Goal: Task Accomplishment & Management: Manage account settings

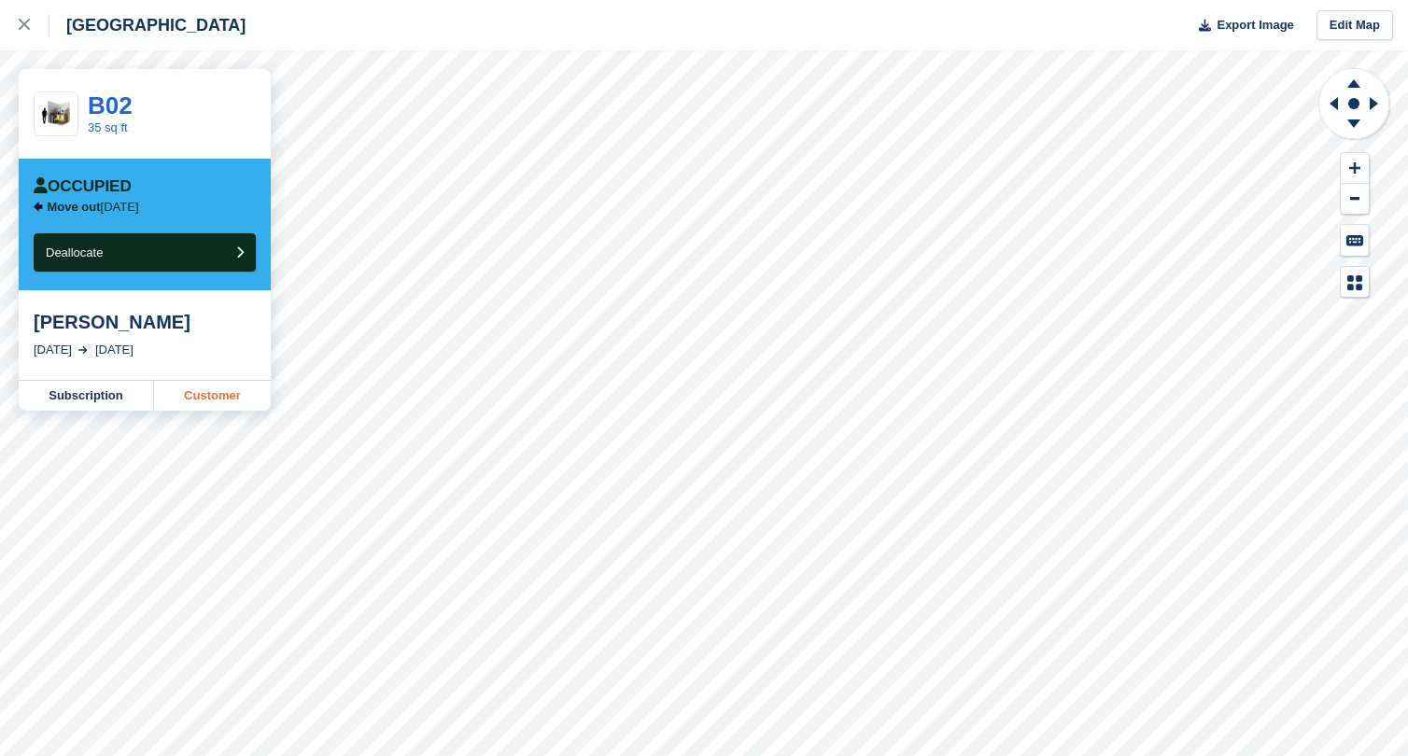
click at [231, 393] on link "Customer" at bounding box center [212, 396] width 117 height 30
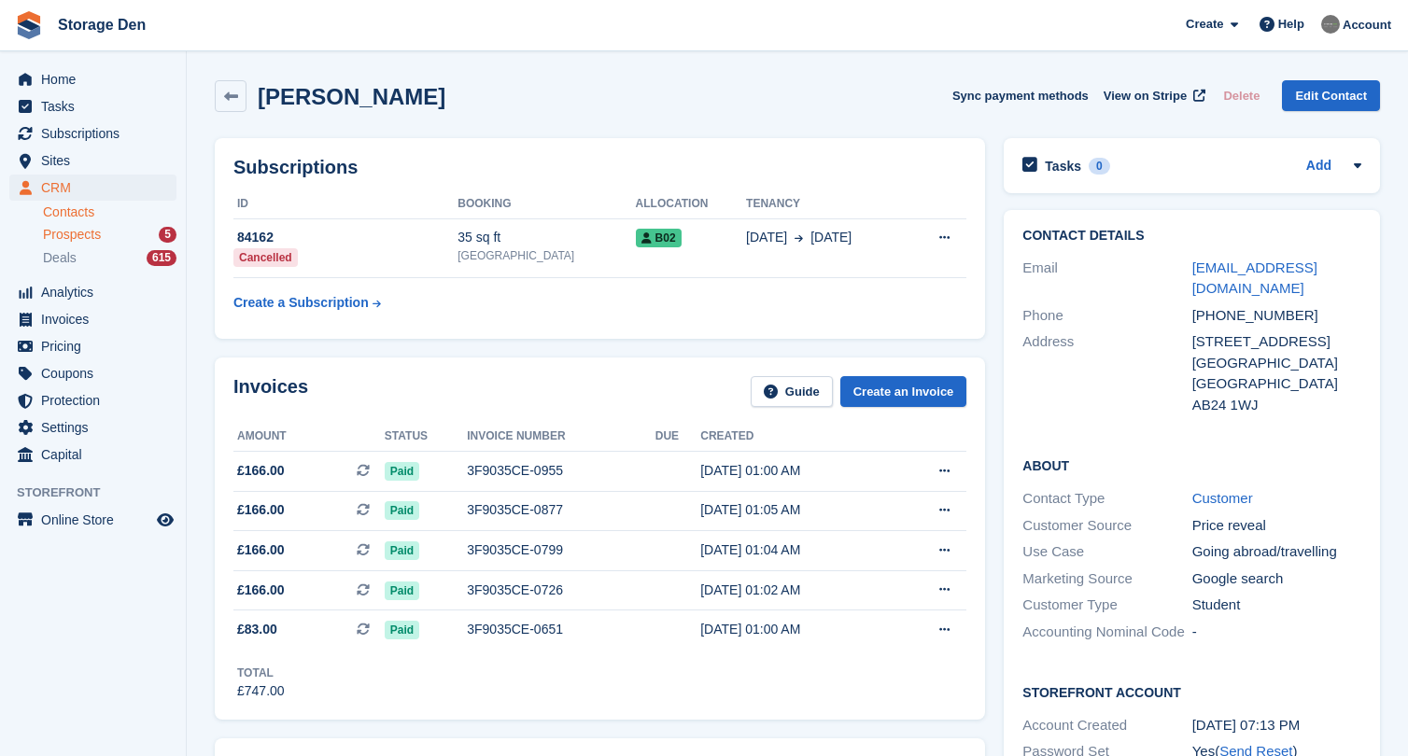
click at [83, 229] on span "Prospects" at bounding box center [72, 235] width 58 height 18
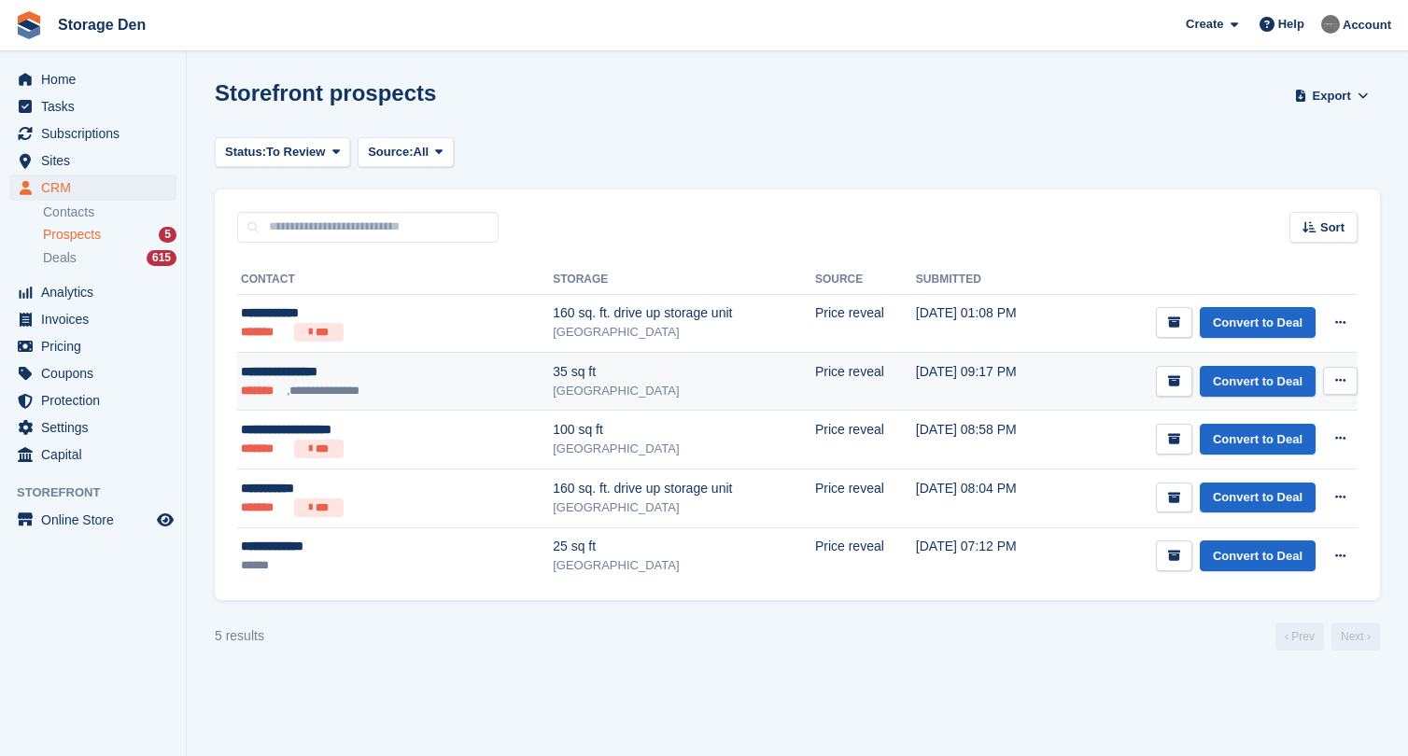
click at [1339, 383] on icon at bounding box center [1340, 380] width 10 height 12
click at [1267, 475] on p "Delete prospect" at bounding box center [1267, 481] width 162 height 24
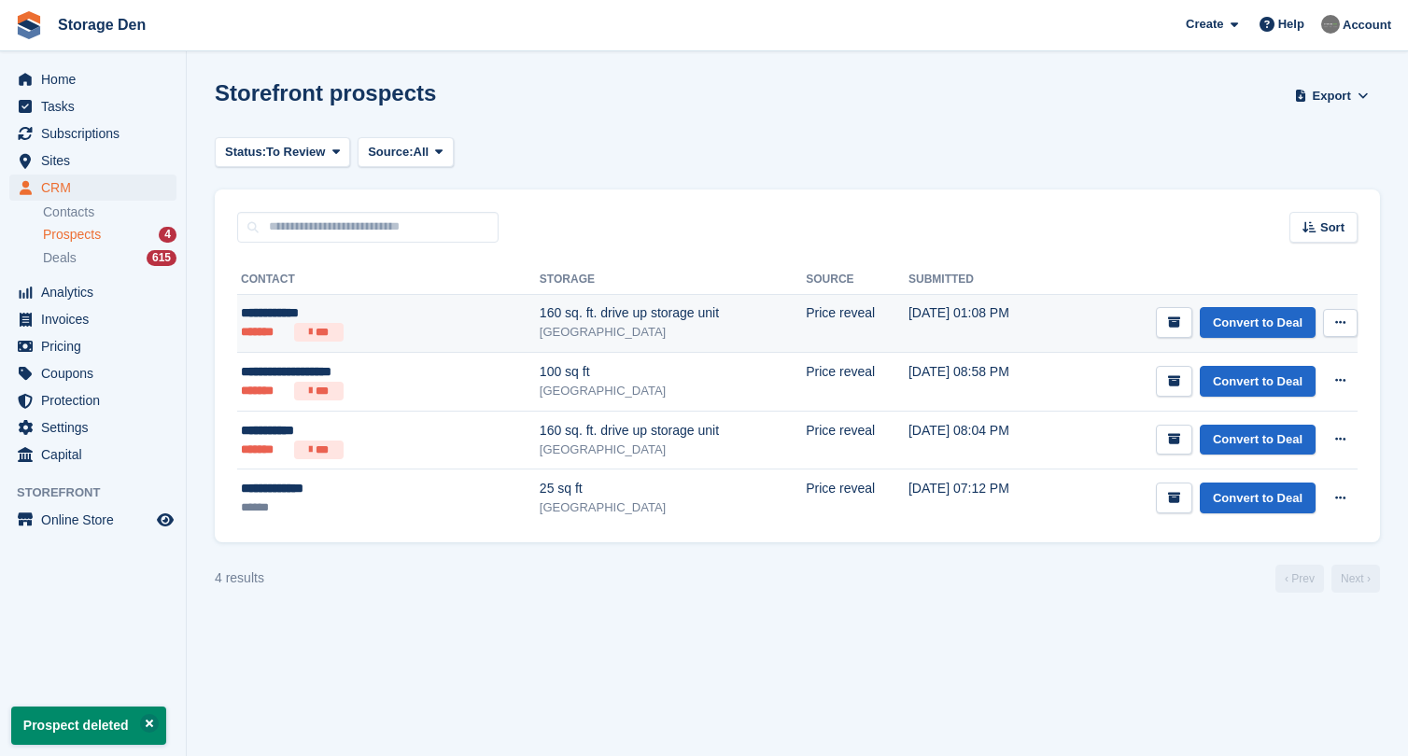
click at [715, 328] on div "[GEOGRAPHIC_DATA]" at bounding box center [672, 332] width 266 height 19
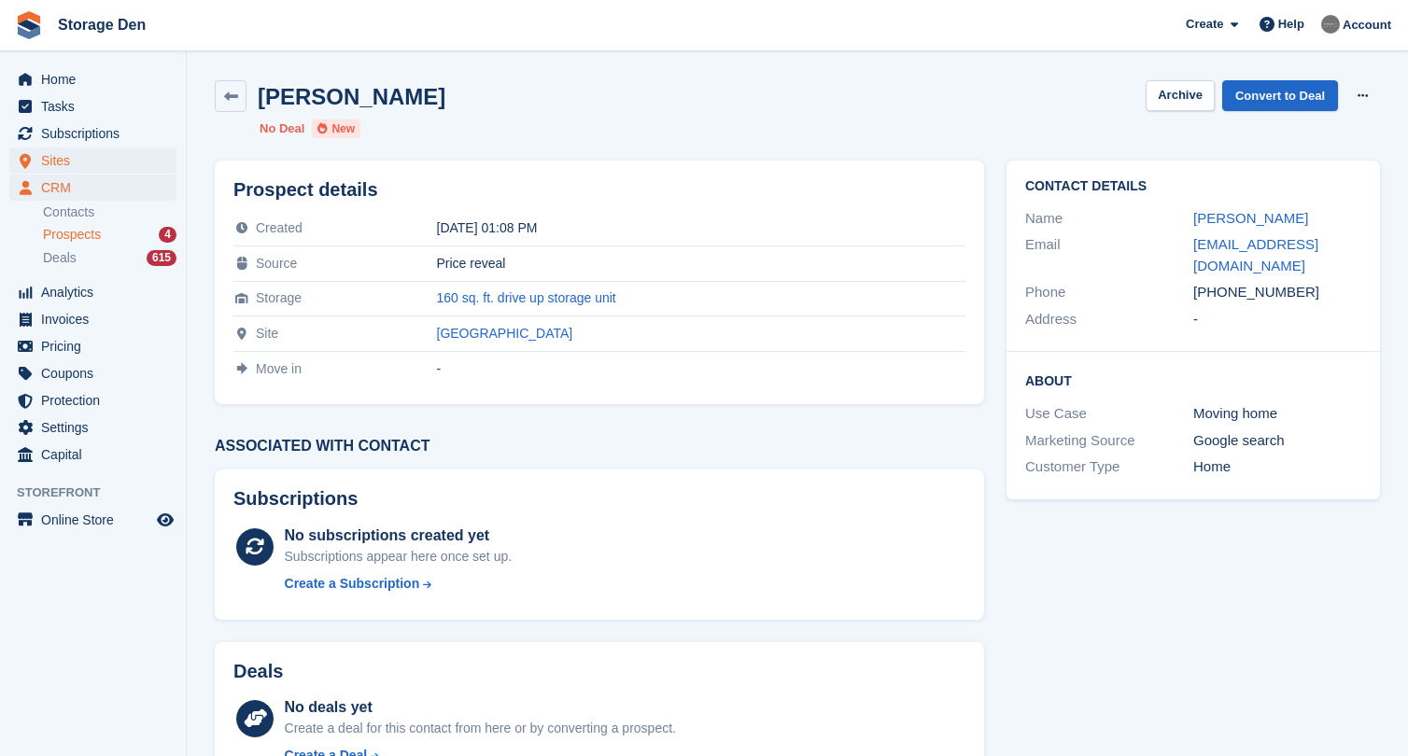
click at [86, 168] on span "Sites" at bounding box center [97, 160] width 112 height 26
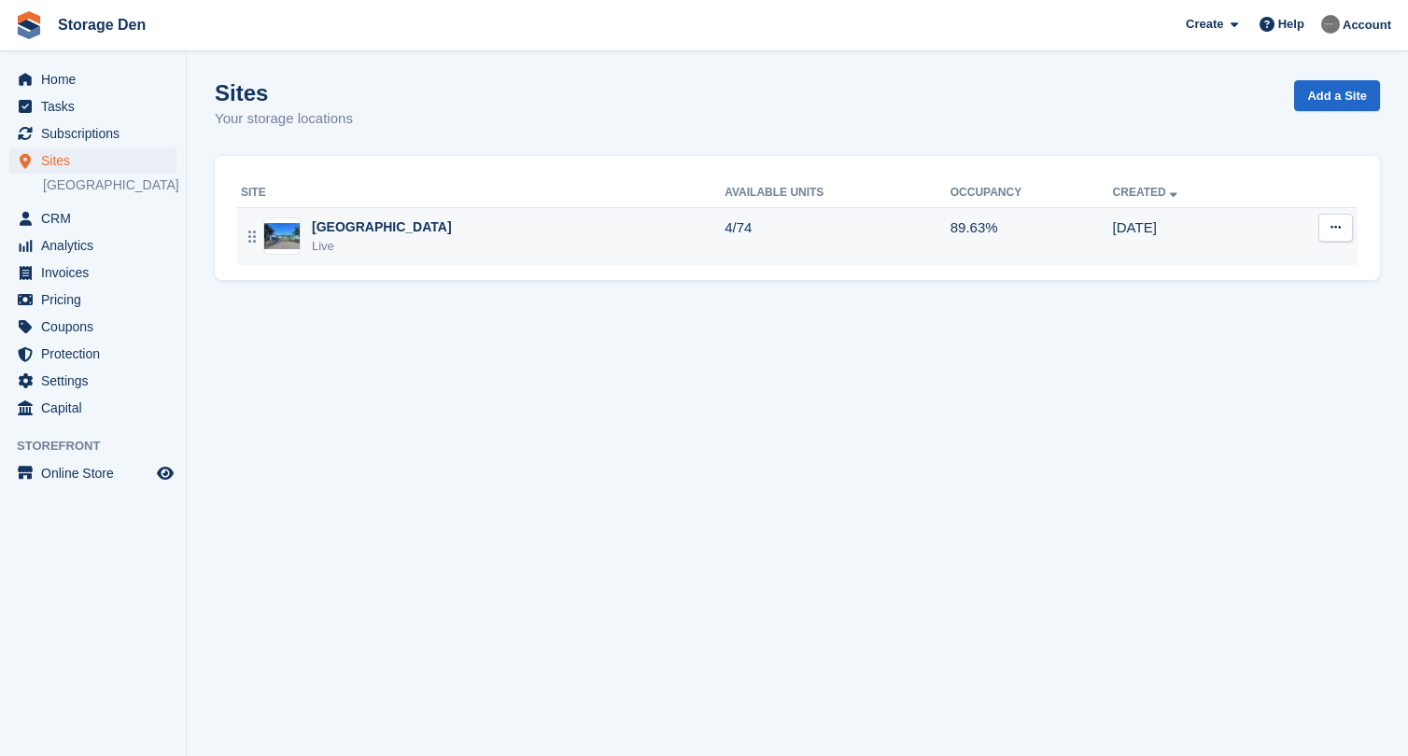
click at [452, 237] on div "Aberdeen Live" at bounding box center [482, 236] width 483 height 38
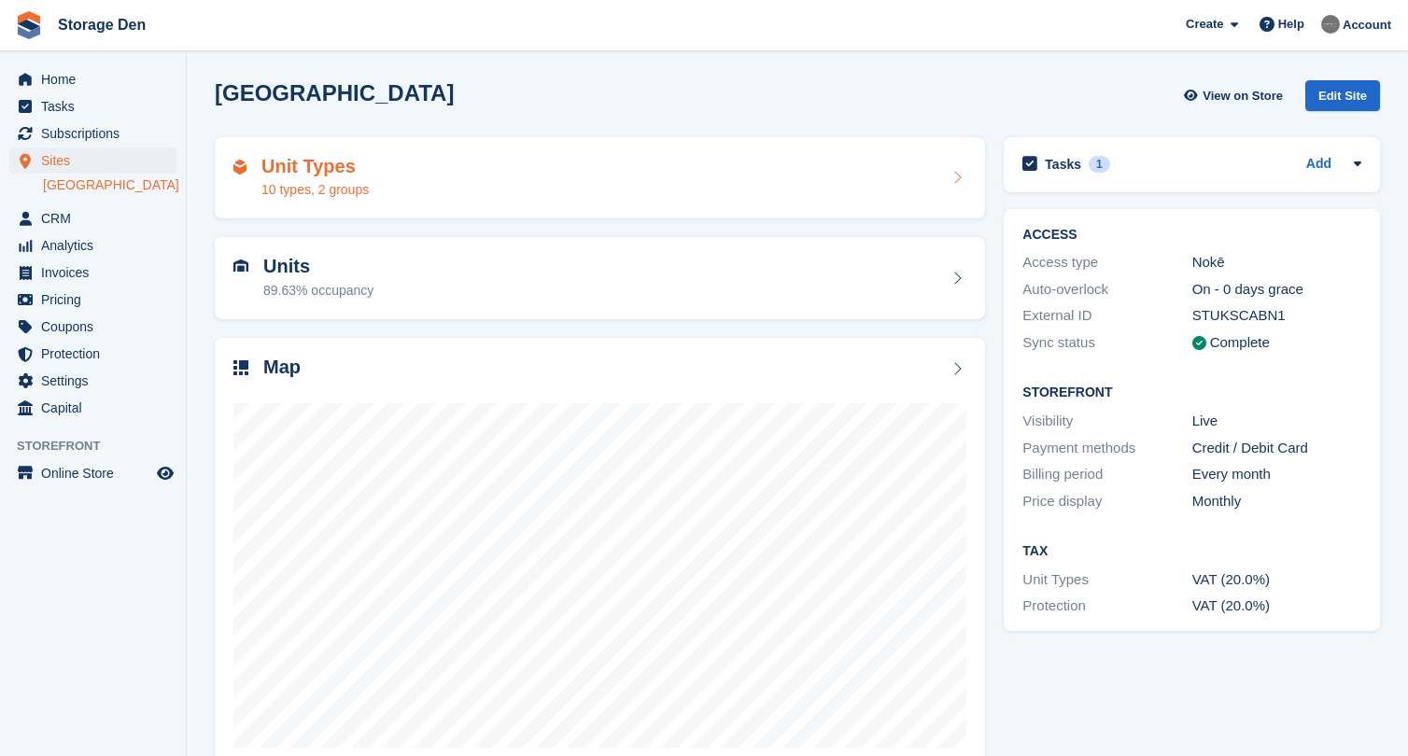
click at [343, 180] on div "10 types, 2 groups" at bounding box center [314, 190] width 107 height 20
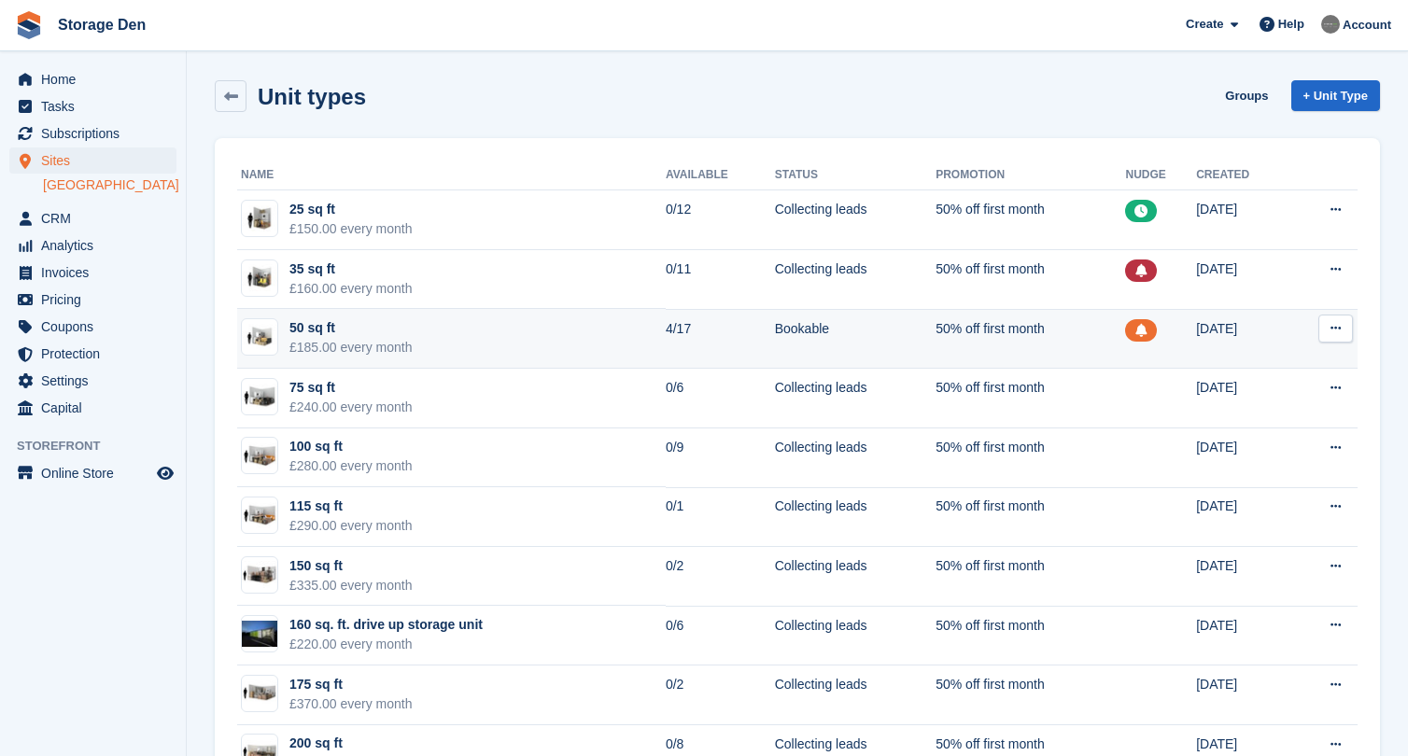
click at [1333, 334] on icon at bounding box center [1335, 328] width 10 height 12
click at [1273, 368] on p "Edit unit type" at bounding box center [1263, 365] width 162 height 24
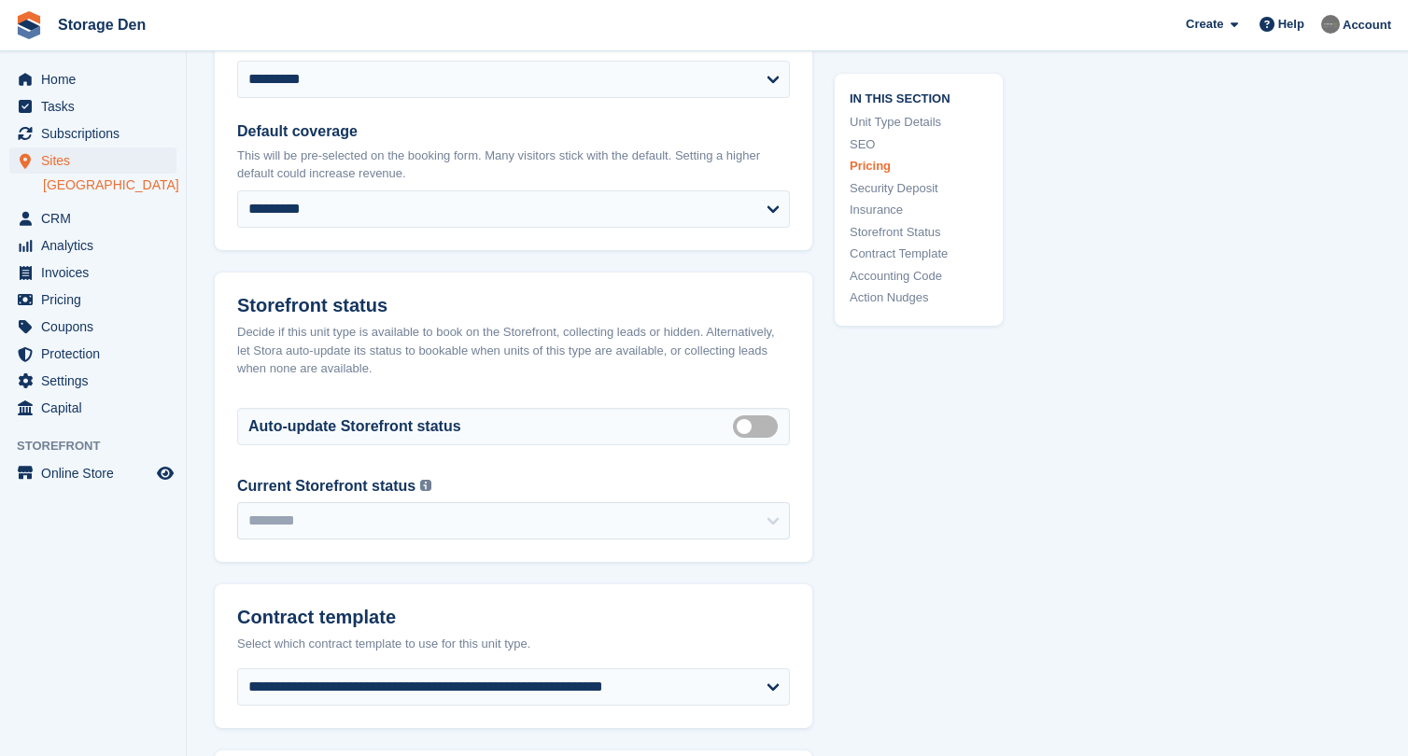
scroll to position [3430, 0]
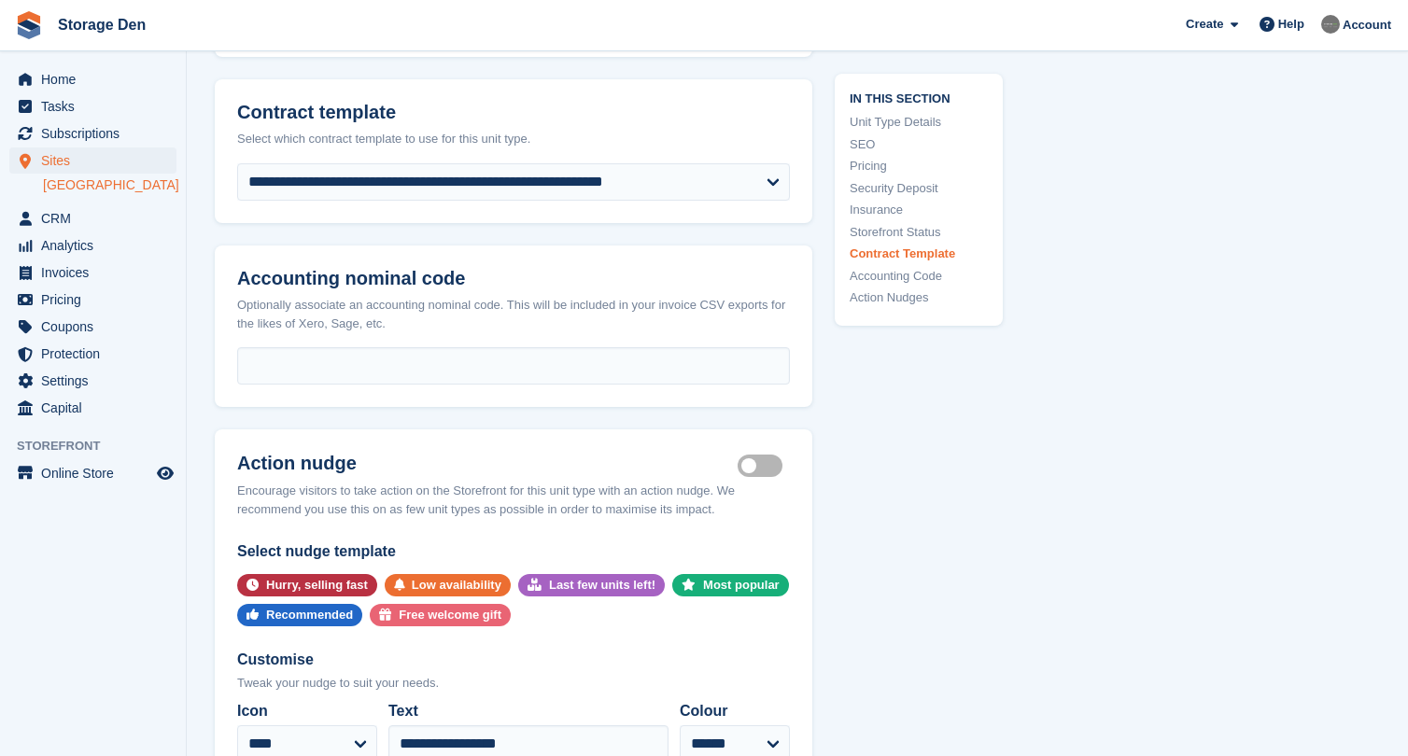
click at [755, 465] on label "Is active" at bounding box center [763, 466] width 52 height 3
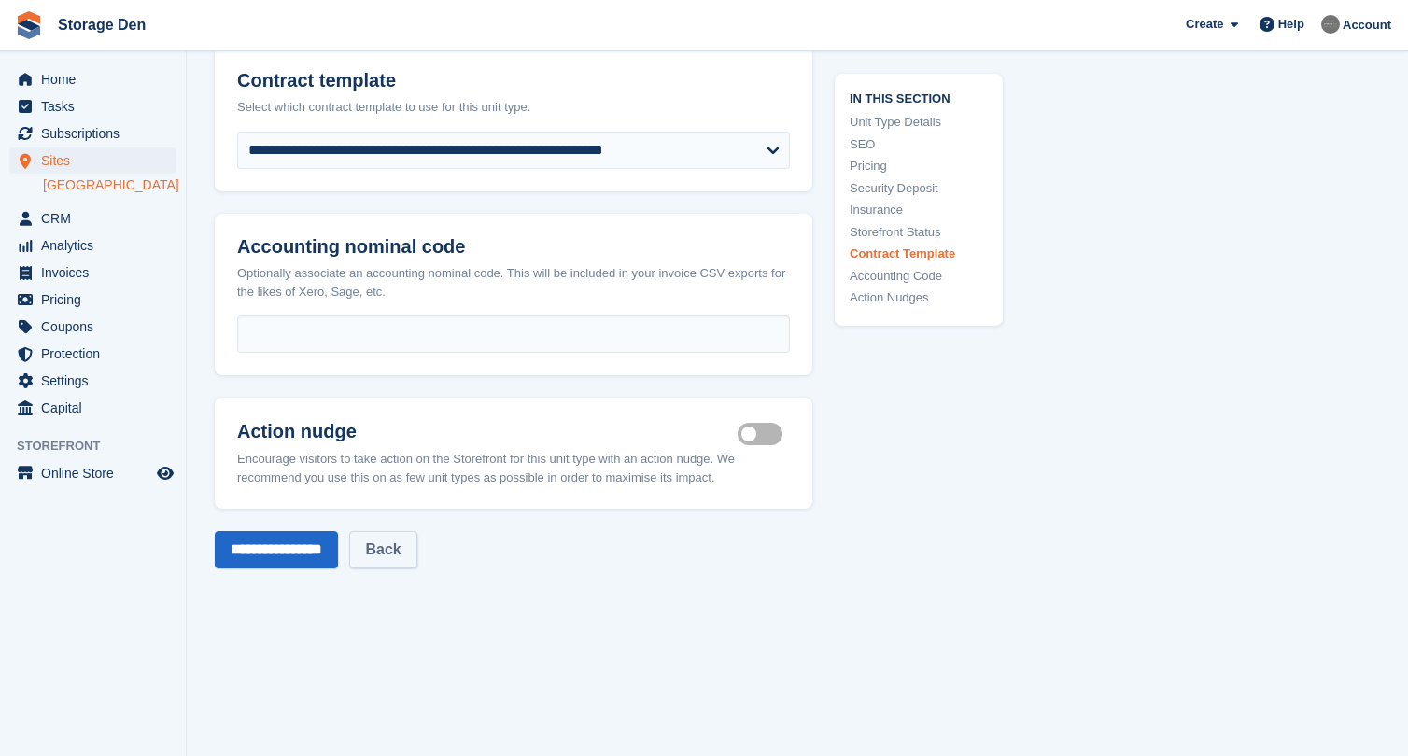
scroll to position [3470, 0]
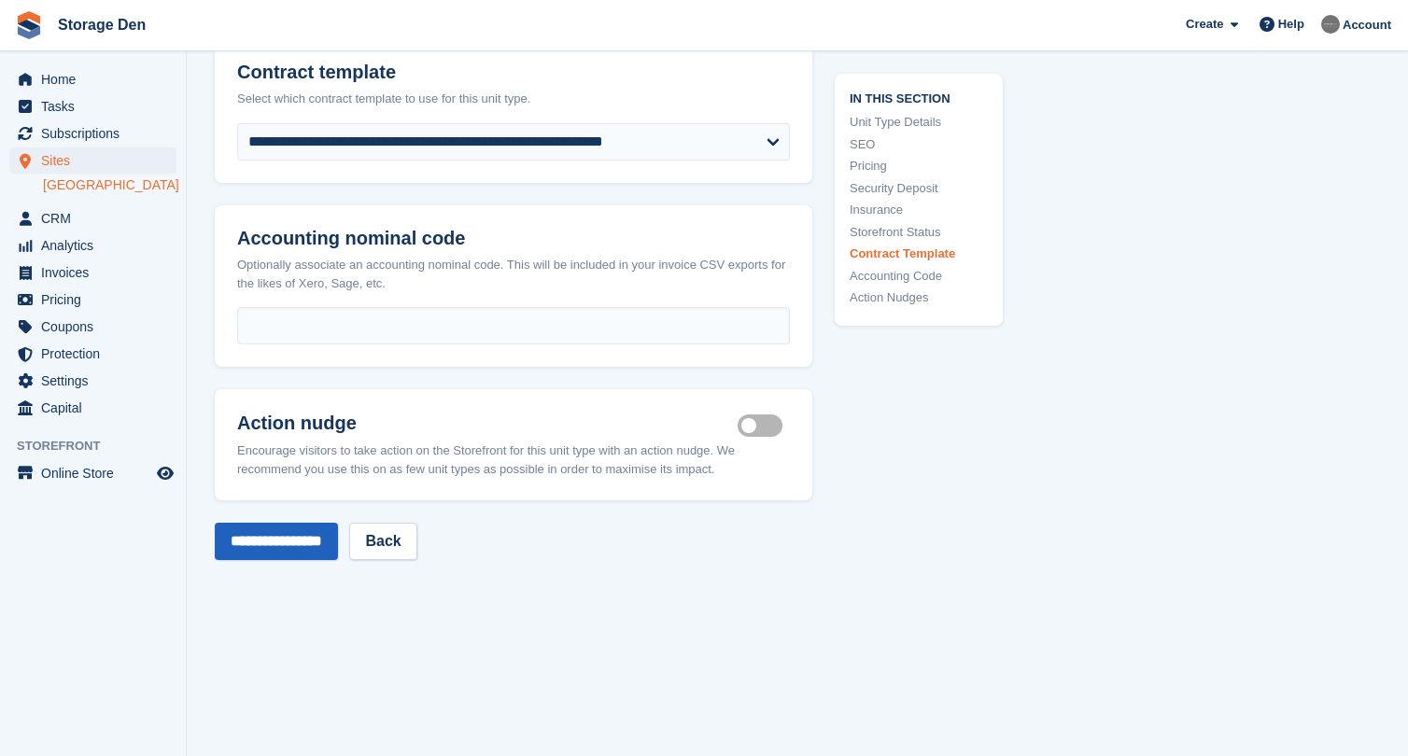
click at [330, 523] on input "**********" at bounding box center [276, 541] width 123 height 37
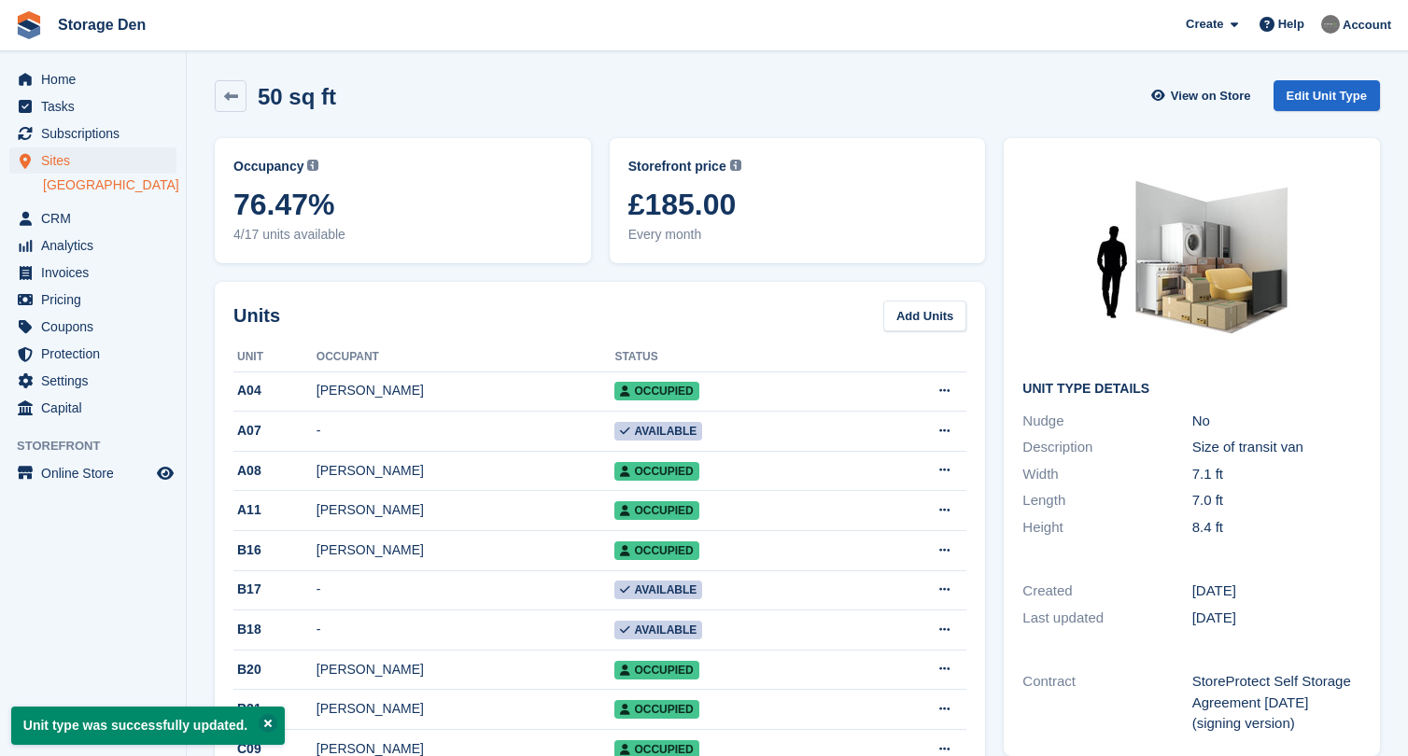
click at [63, 161] on span "Sites" at bounding box center [97, 160] width 112 height 26
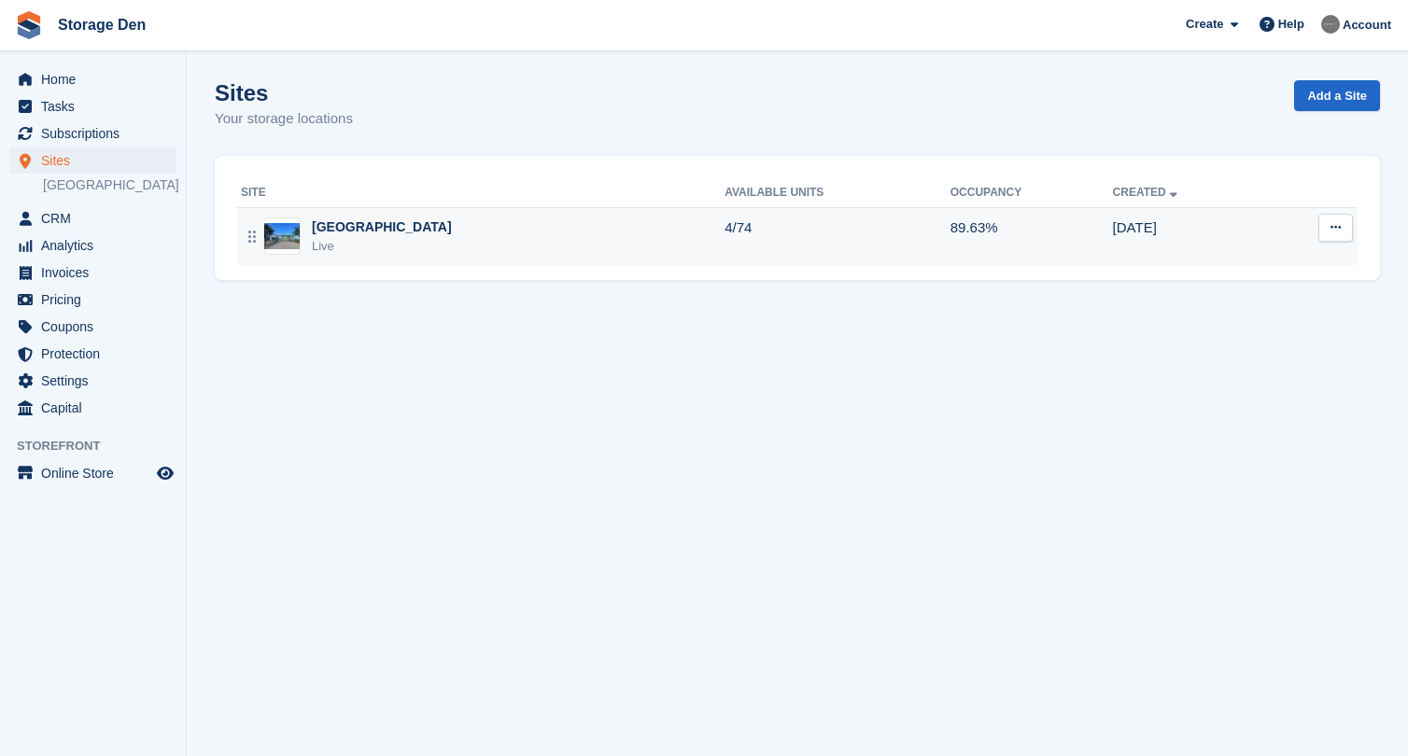
click at [491, 207] on td "Aberdeen Live" at bounding box center [480, 236] width 487 height 58
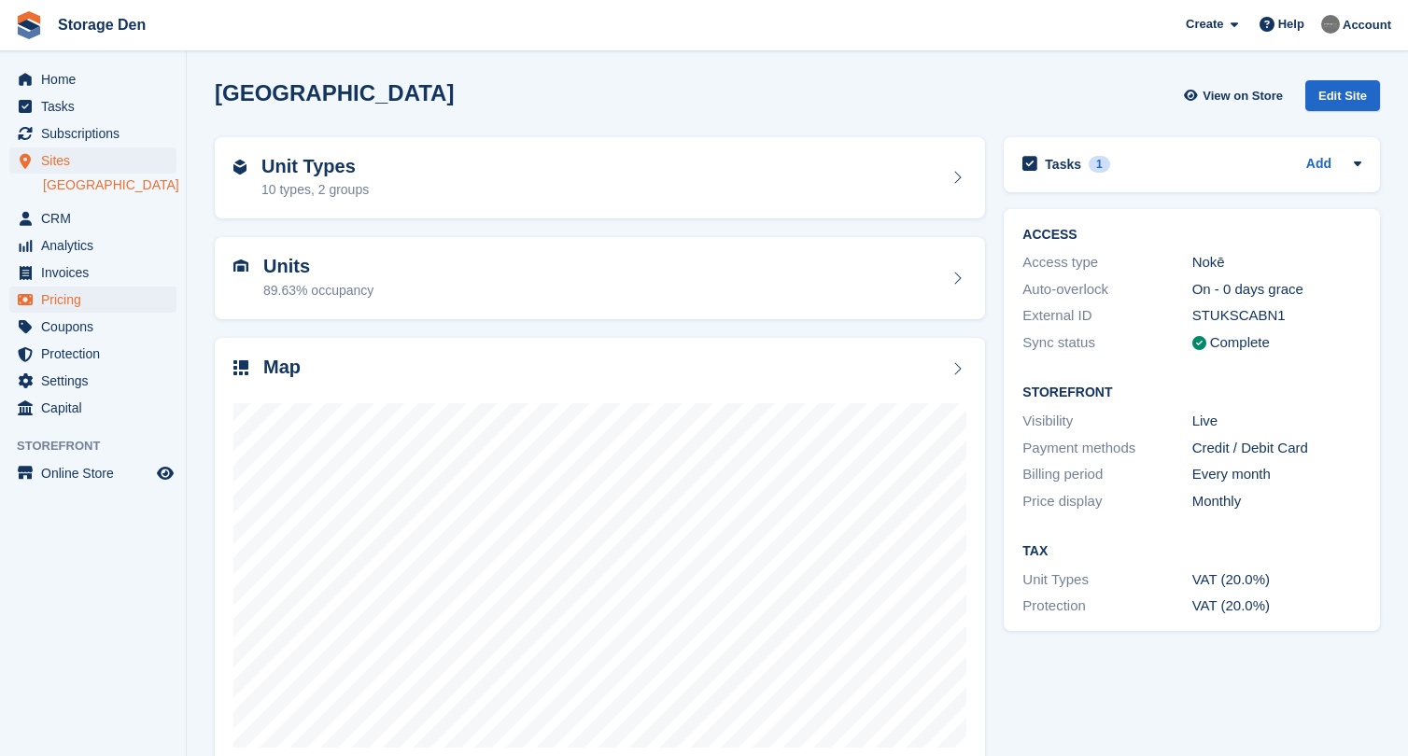
click at [98, 295] on span "Pricing" at bounding box center [97, 300] width 112 height 26
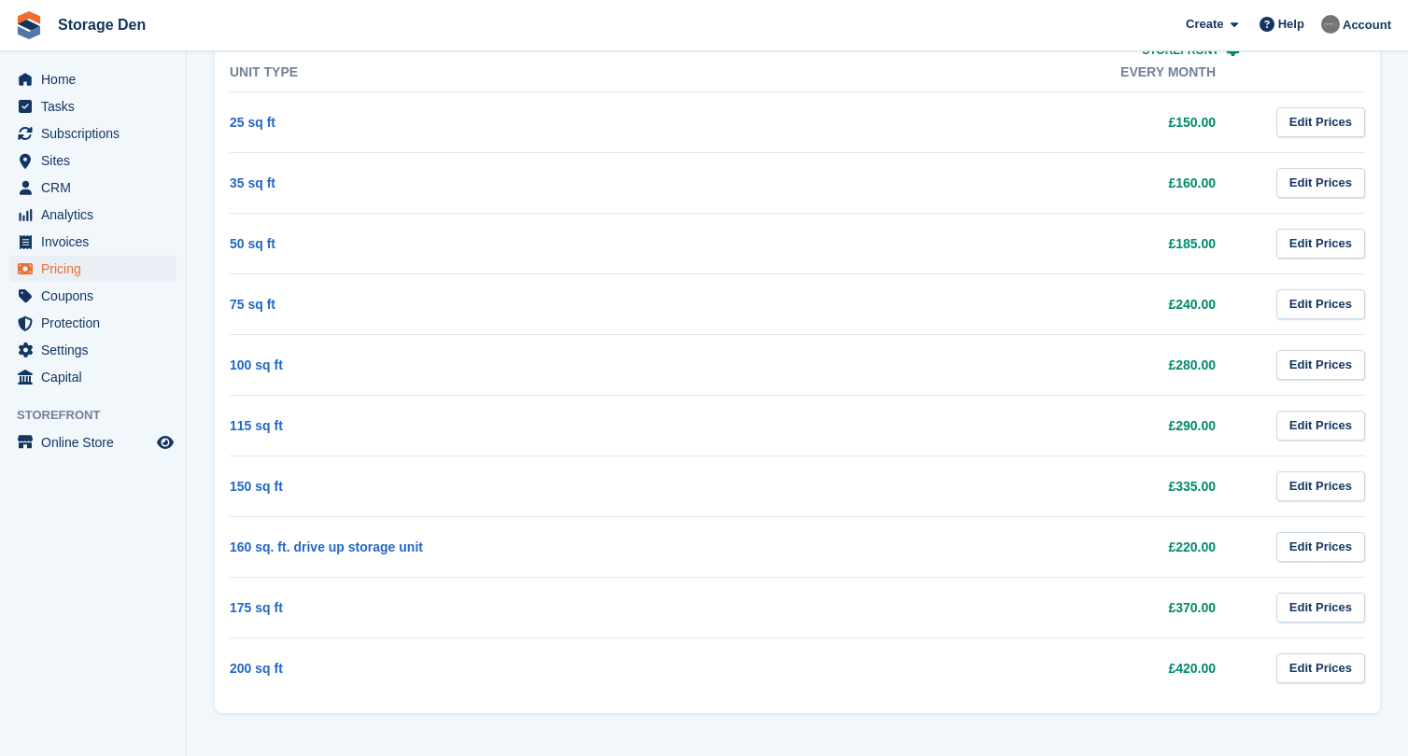
scroll to position [877, 0]
click at [256, 596] on td "175 sq ft" at bounding box center [485, 608] width 511 height 61
click at [247, 601] on link "175 sq ft" at bounding box center [256, 608] width 53 height 15
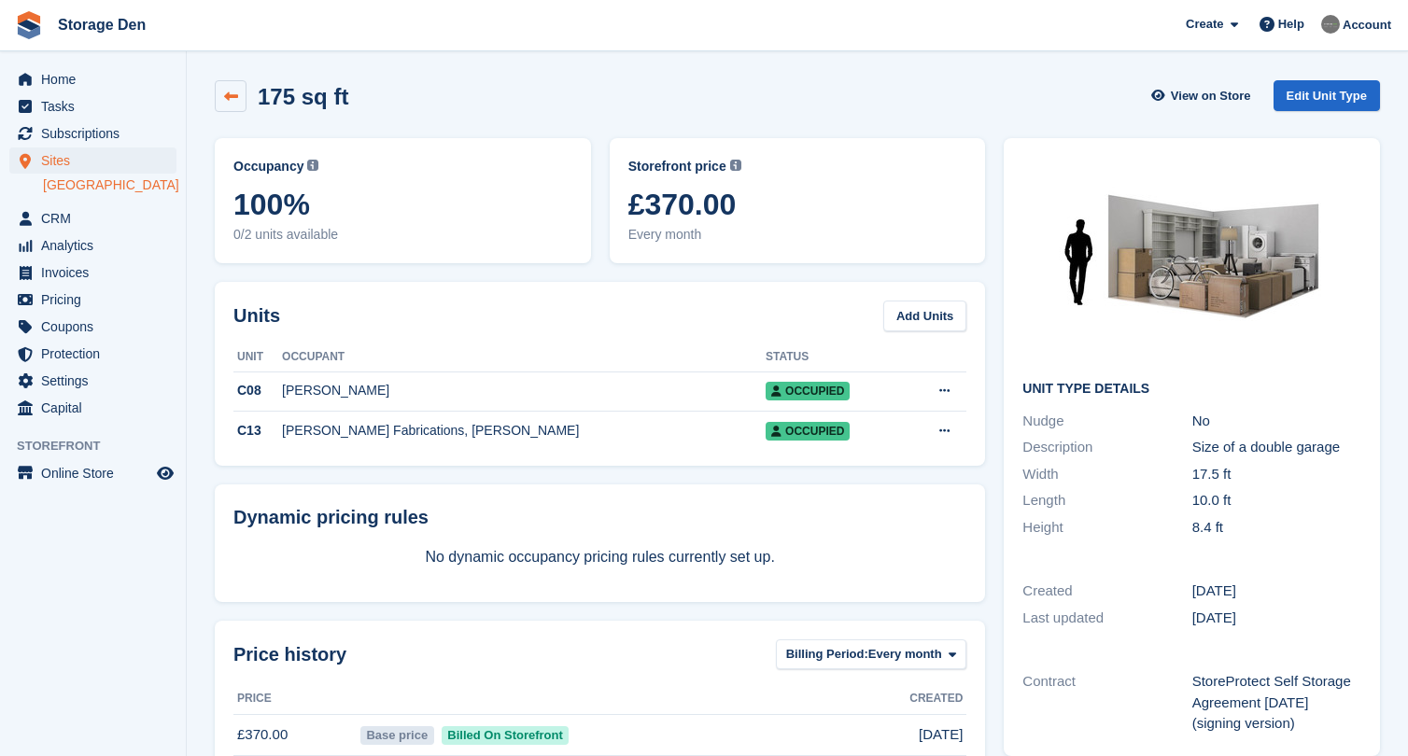
click at [242, 102] on link at bounding box center [231, 96] width 32 height 32
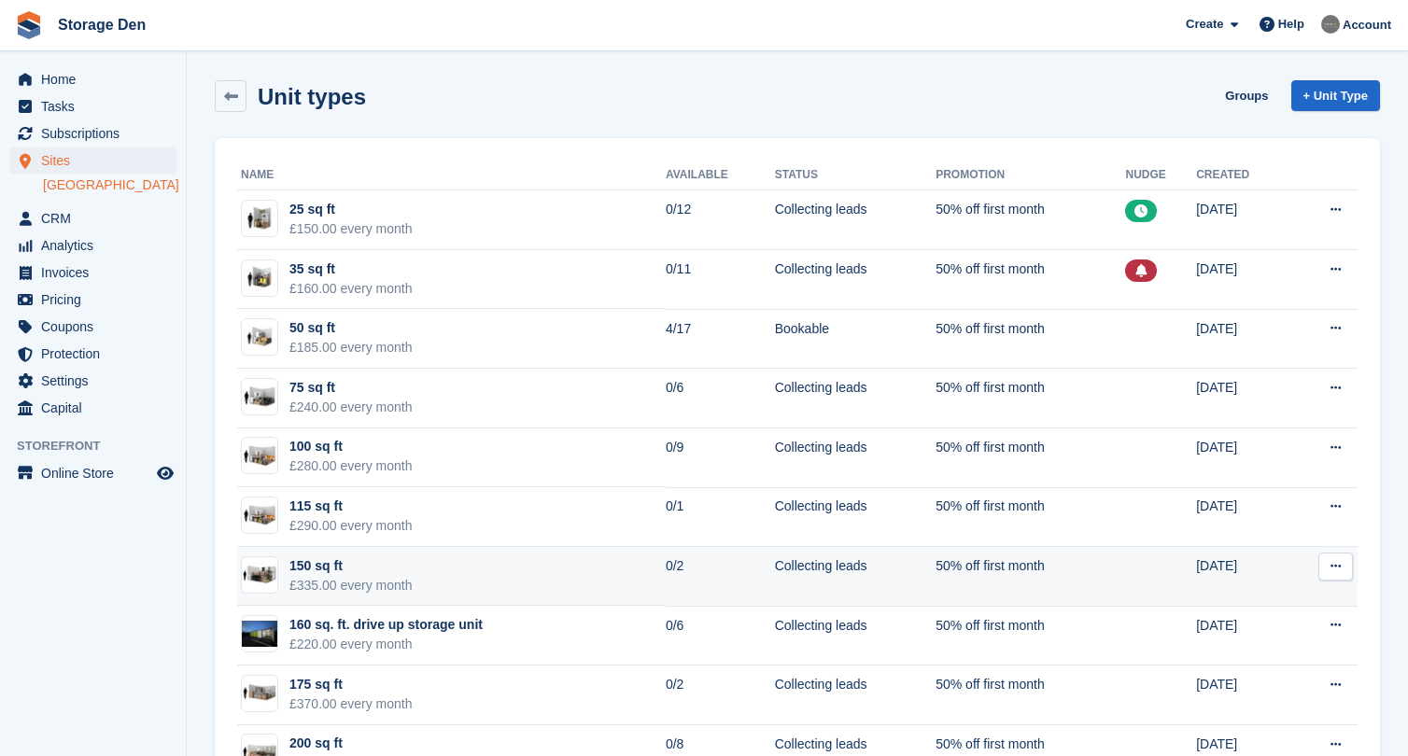
click at [544, 573] on td "150 sq ft £335.00 every month" at bounding box center [451, 577] width 428 height 60
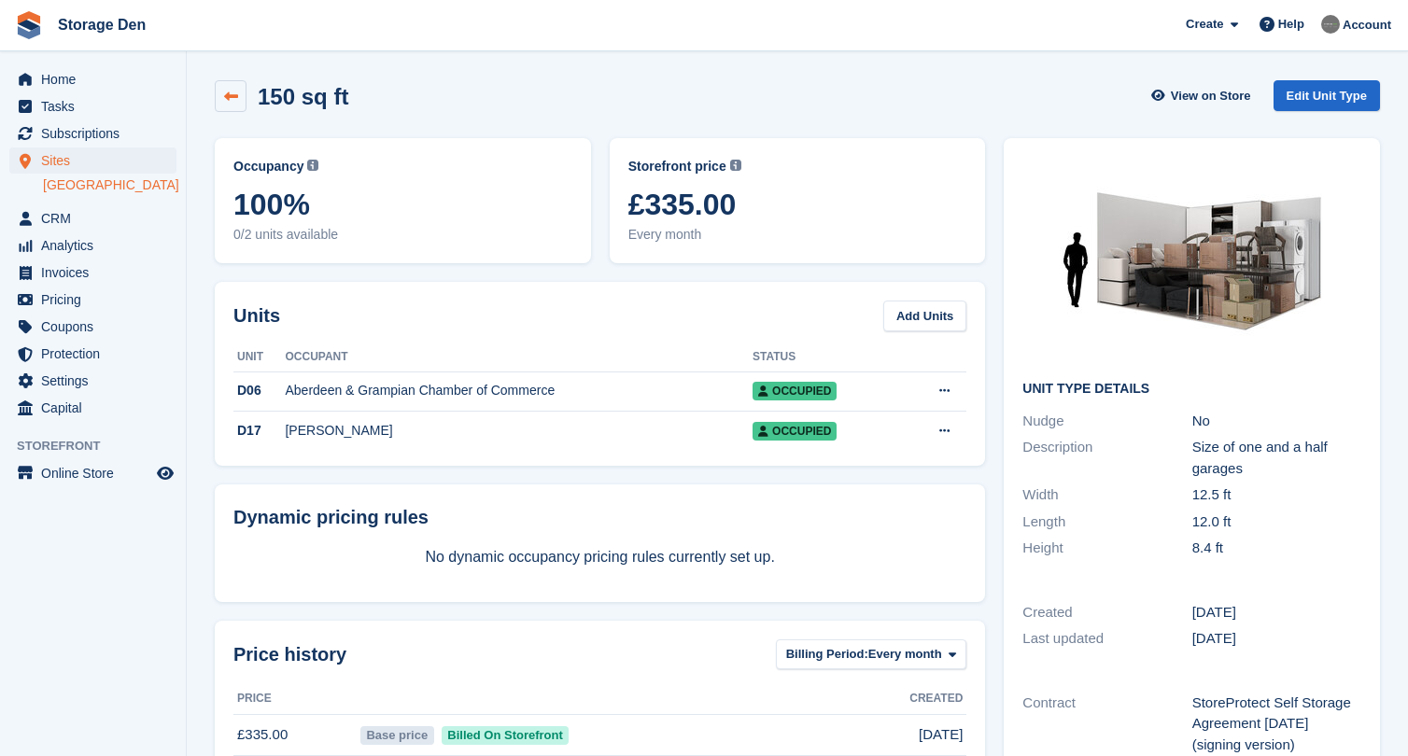
click at [242, 105] on link at bounding box center [231, 96] width 32 height 32
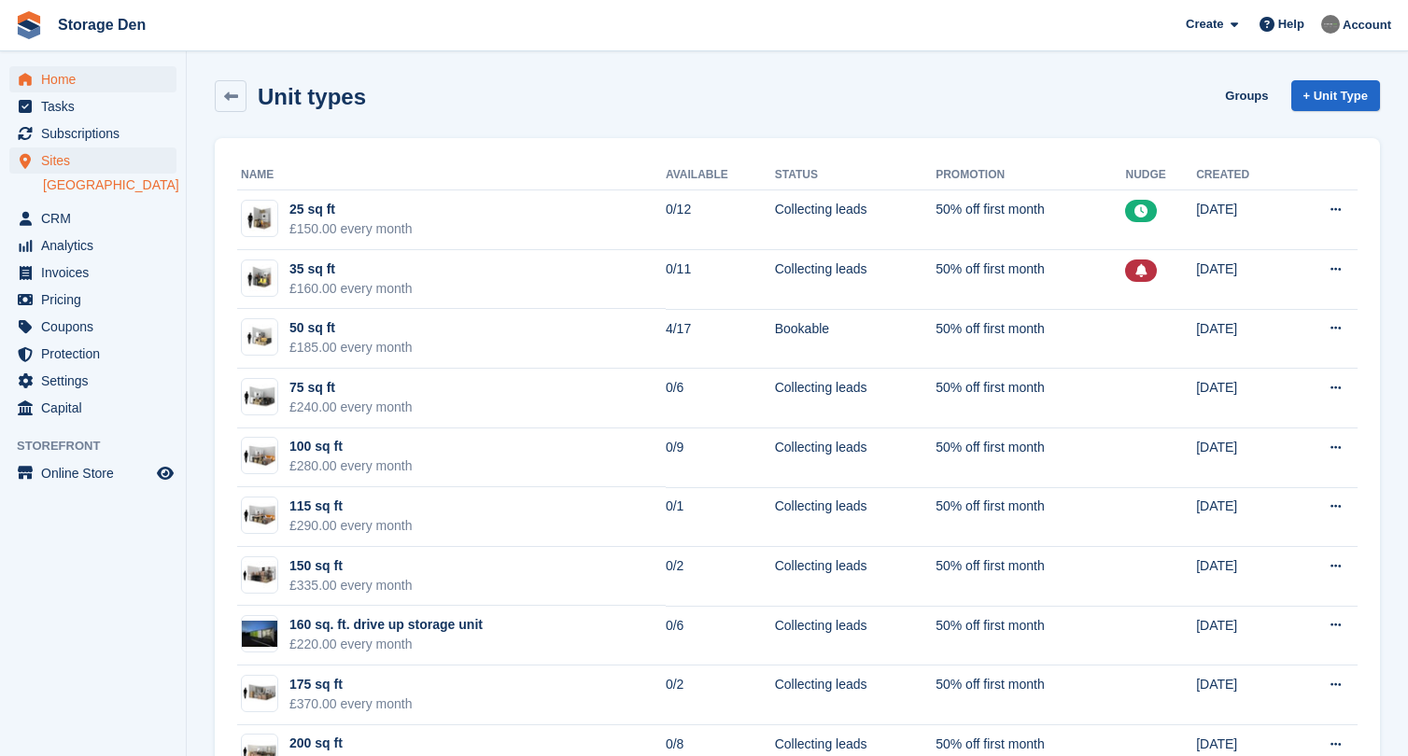
click at [44, 83] on span "Home" at bounding box center [97, 79] width 112 height 26
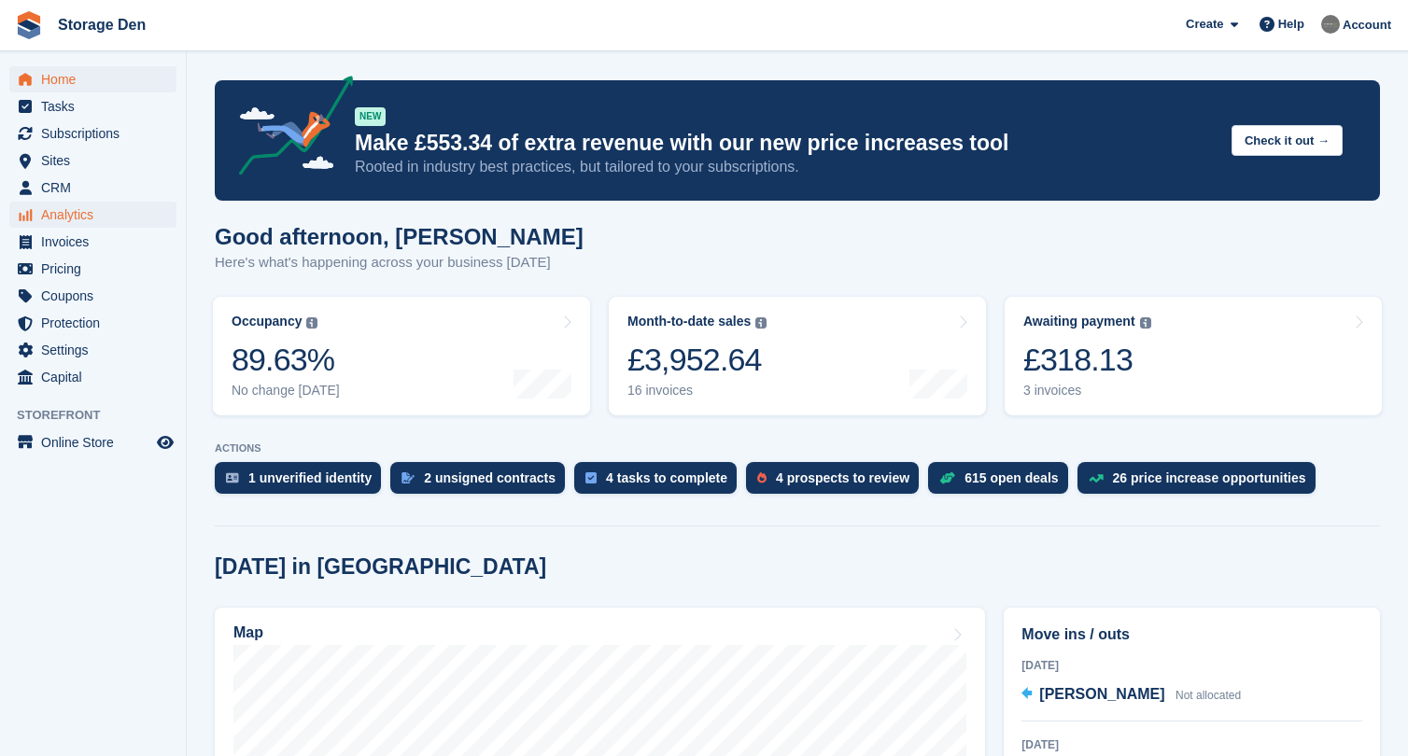
click at [103, 208] on span "Analytics" at bounding box center [97, 215] width 112 height 26
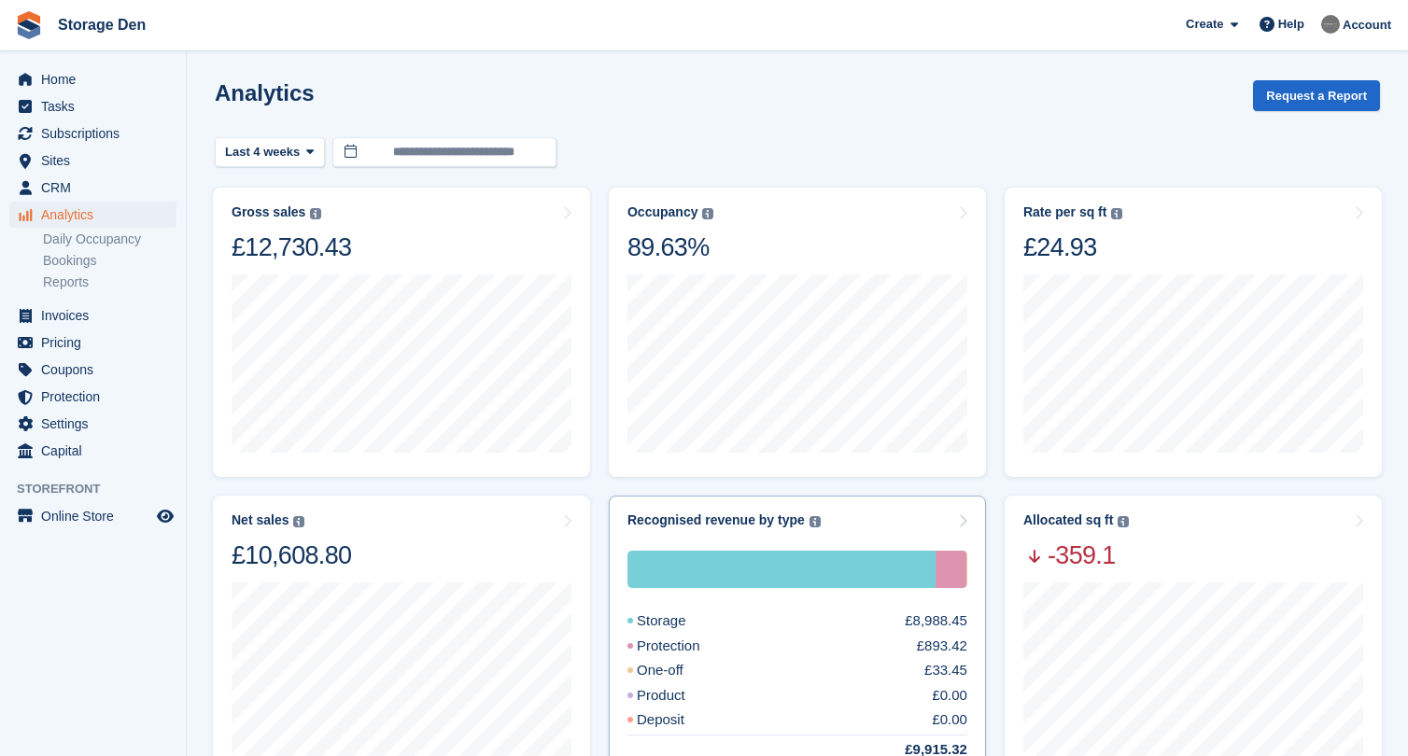
click at [788, 661] on div "One-off £33.45" at bounding box center [797, 670] width 340 height 21
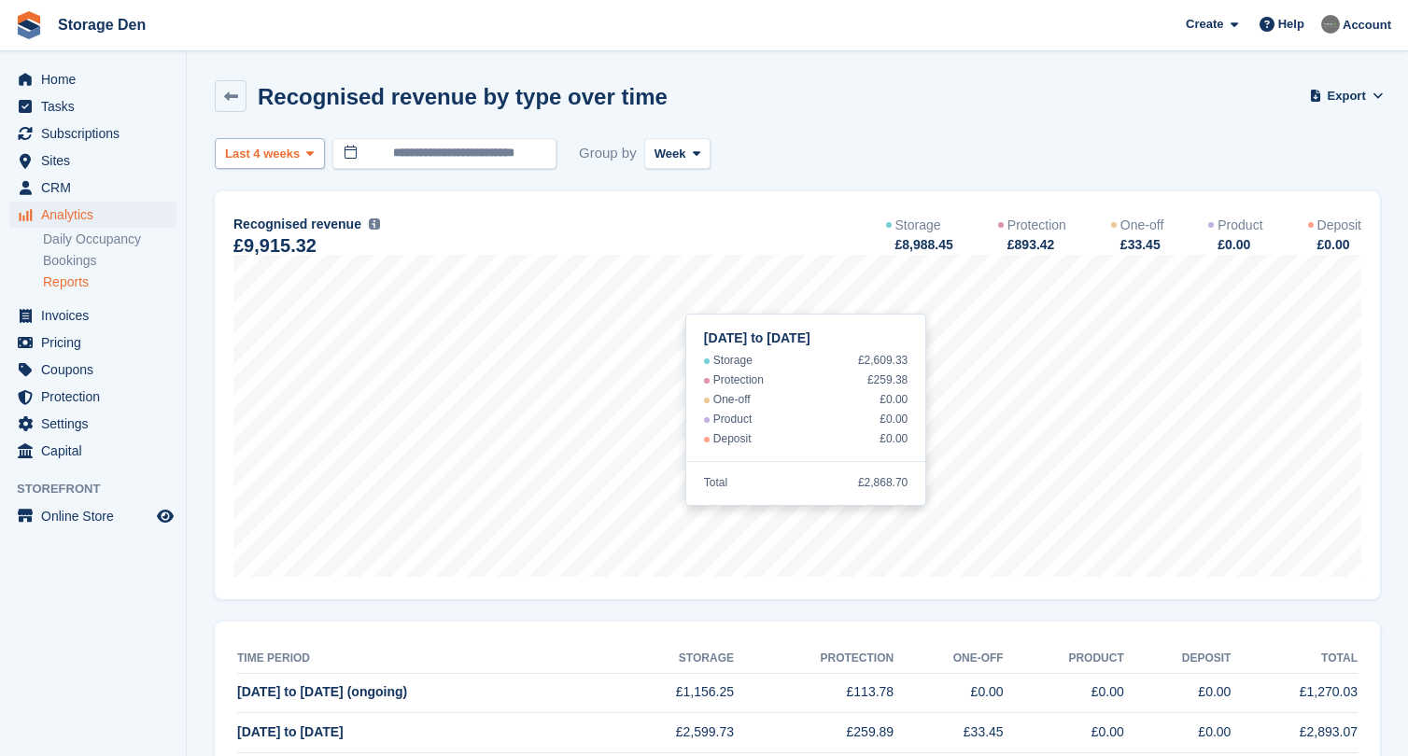
click at [293, 156] on span "Last 4 weeks" at bounding box center [262, 154] width 75 height 19
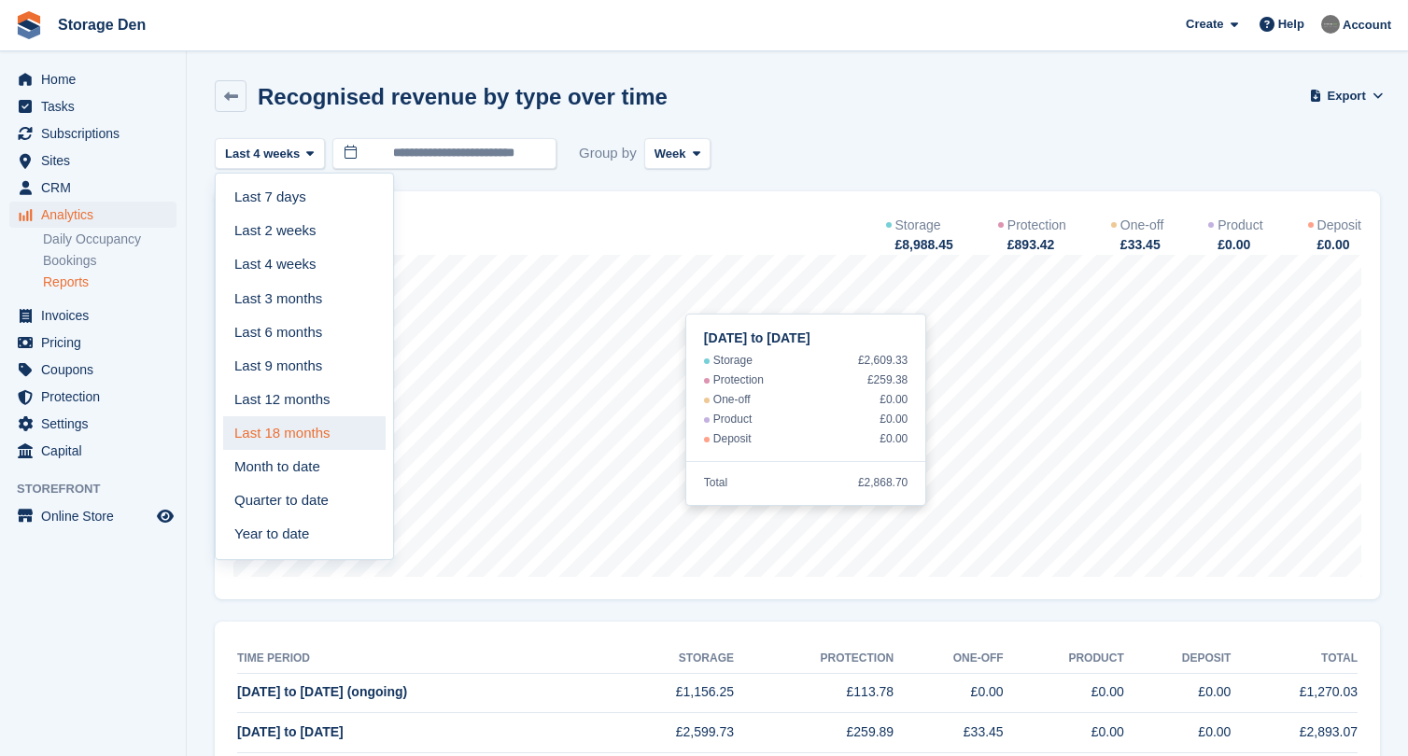
click at [347, 416] on link "Last 18 months" at bounding box center [304, 433] width 162 height 34
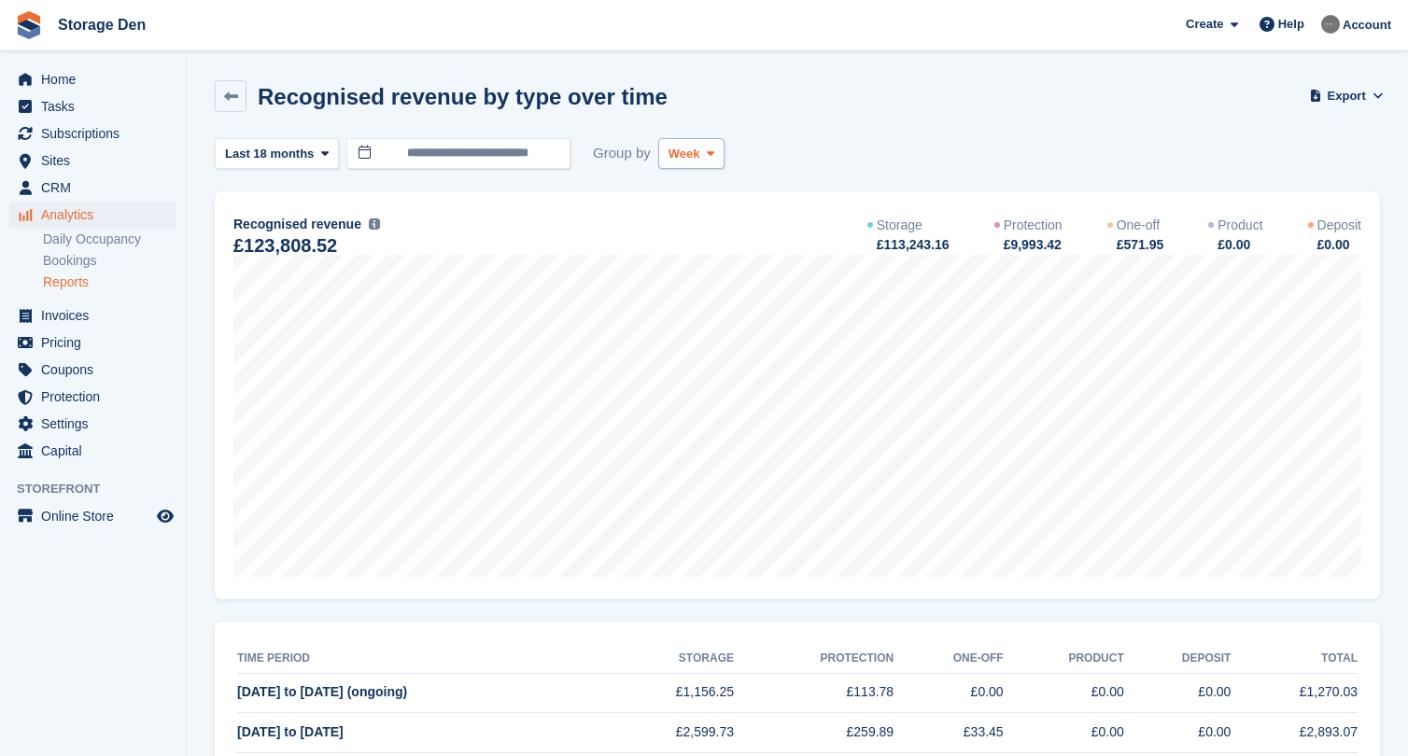
click at [680, 154] on span "Week" at bounding box center [684, 154] width 32 height 19
click at [710, 260] on link "Month" at bounding box center [747, 265] width 162 height 34
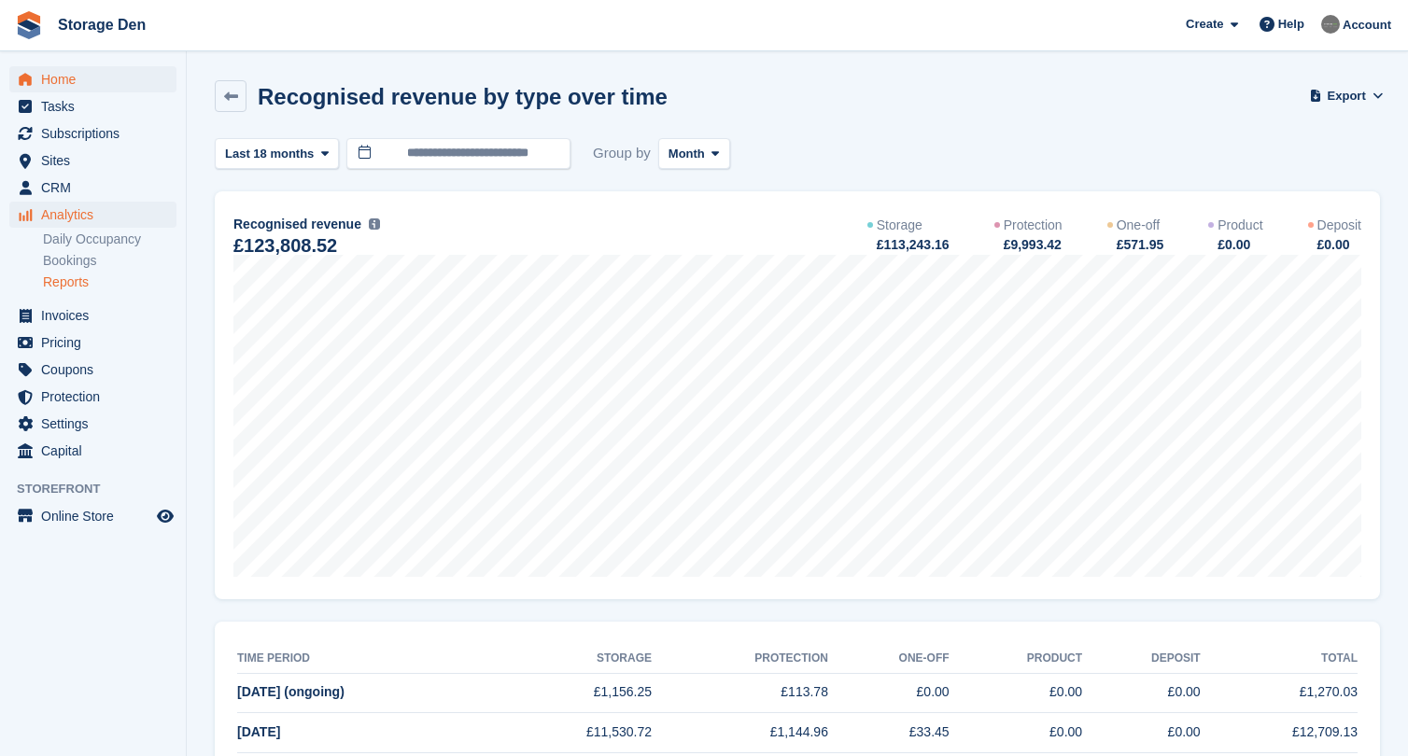
click at [94, 84] on span "Home" at bounding box center [97, 79] width 112 height 26
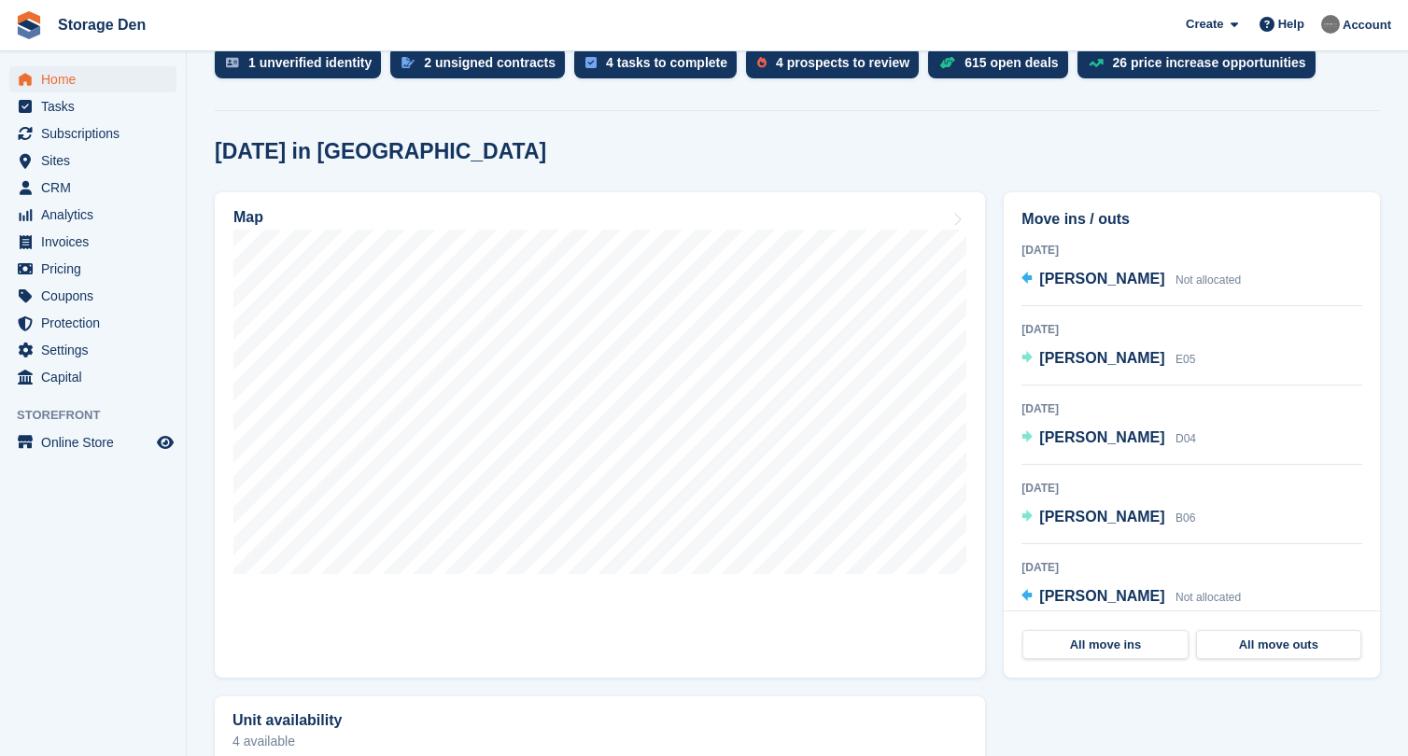
scroll to position [419, 0]
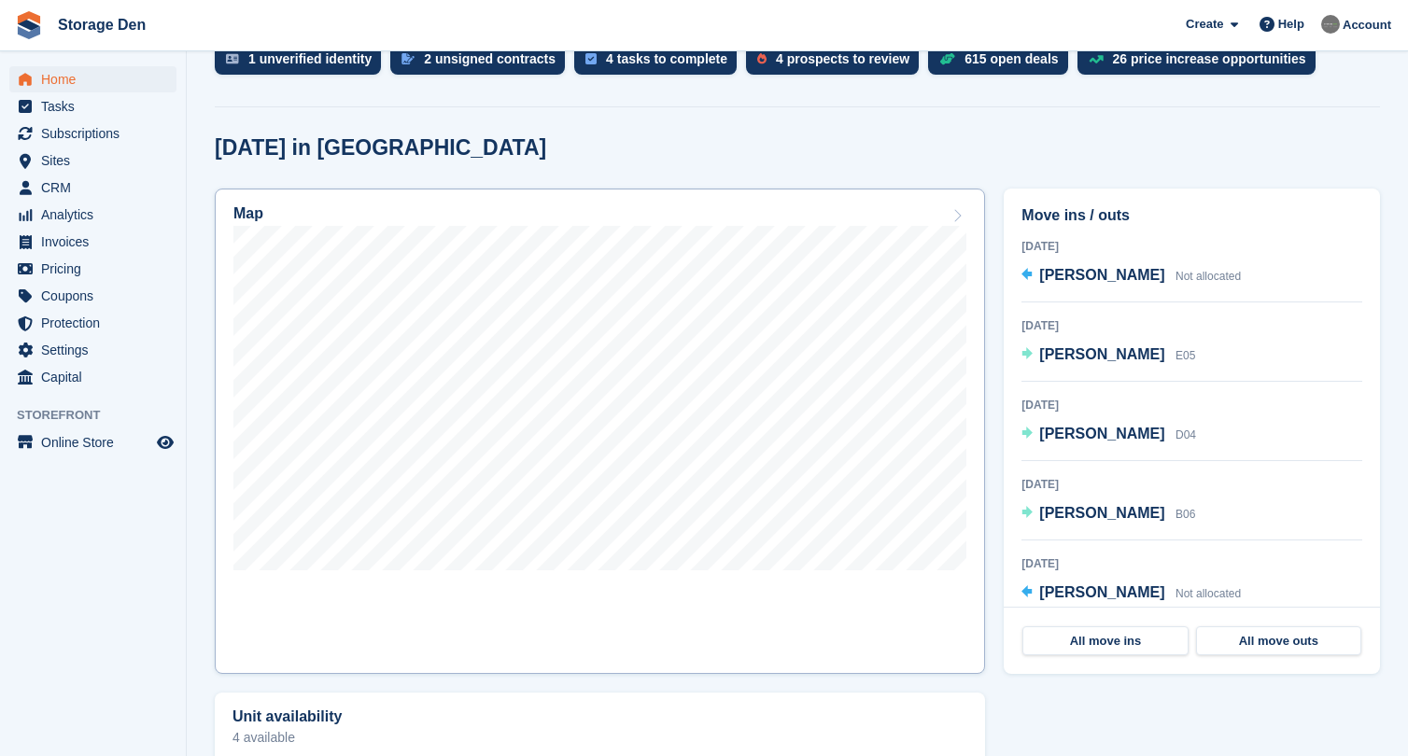
click at [624, 586] on link "Map" at bounding box center [600, 431] width 770 height 485
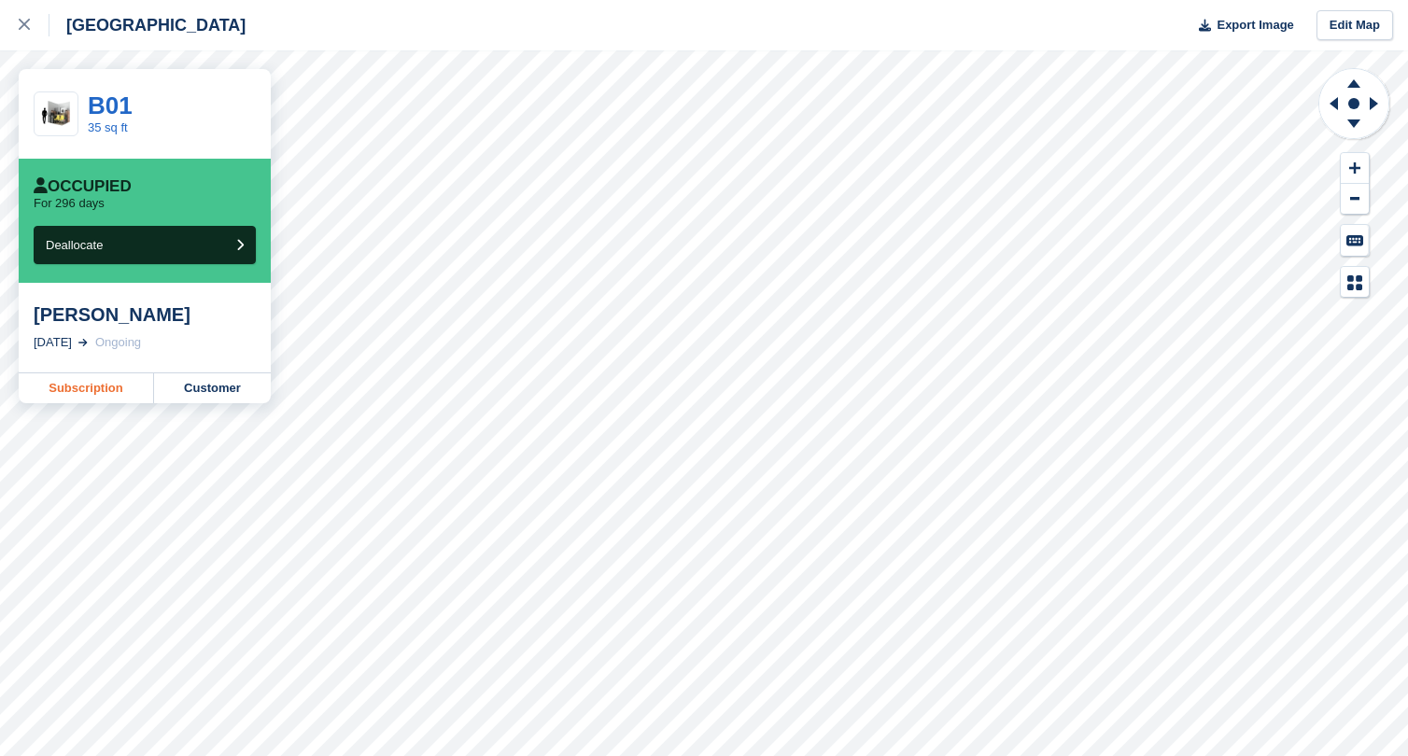
click at [119, 389] on link "Subscription" at bounding box center [86, 388] width 135 height 30
click at [109, 384] on link "Subscription" at bounding box center [86, 388] width 135 height 30
click at [101, 373] on link "Subscription" at bounding box center [86, 388] width 135 height 30
click at [117, 370] on div "Florin Stana 3 Jan, 2025 Ongoing" at bounding box center [145, 328] width 252 height 90
click at [97, 385] on link "Subscription" at bounding box center [86, 388] width 135 height 30
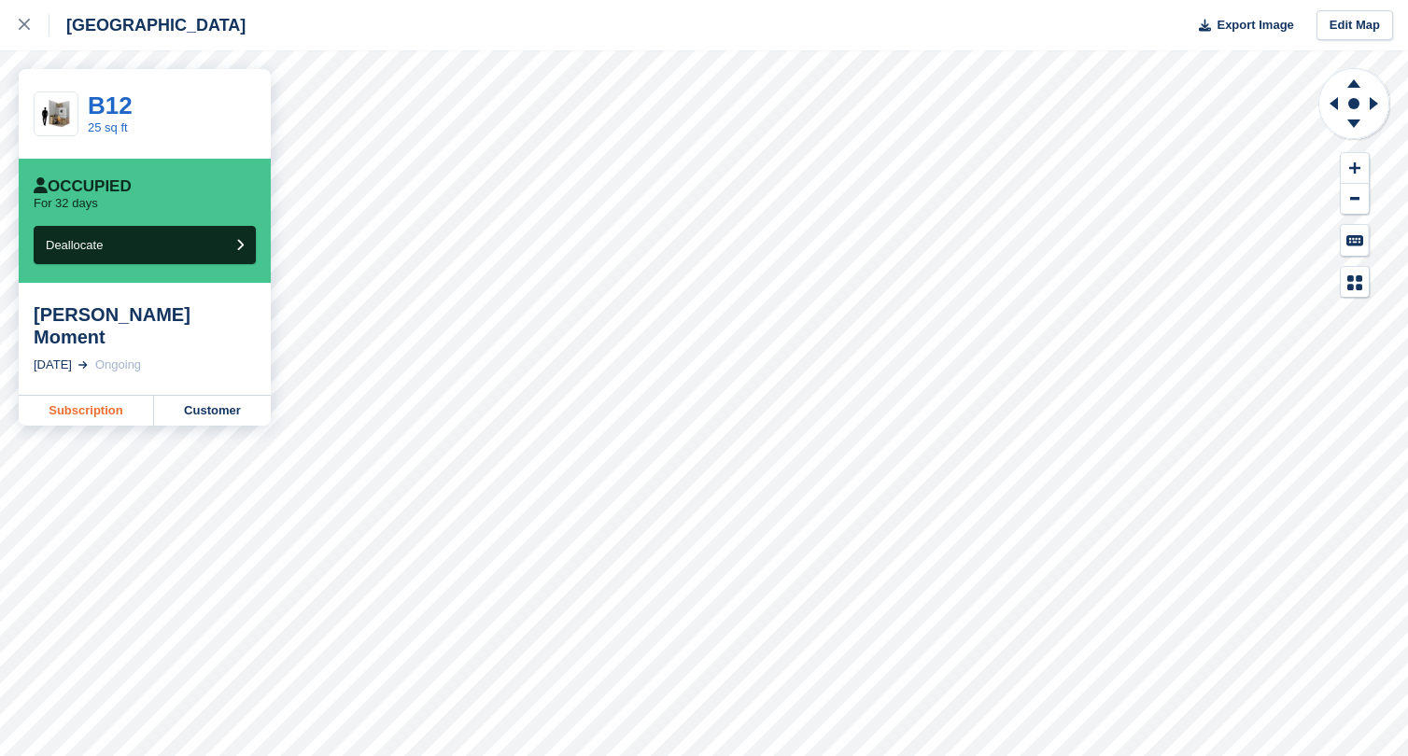
click at [65, 396] on link "Subscription" at bounding box center [86, 411] width 135 height 30
click at [93, 392] on link "Subscription" at bounding box center [86, 388] width 135 height 30
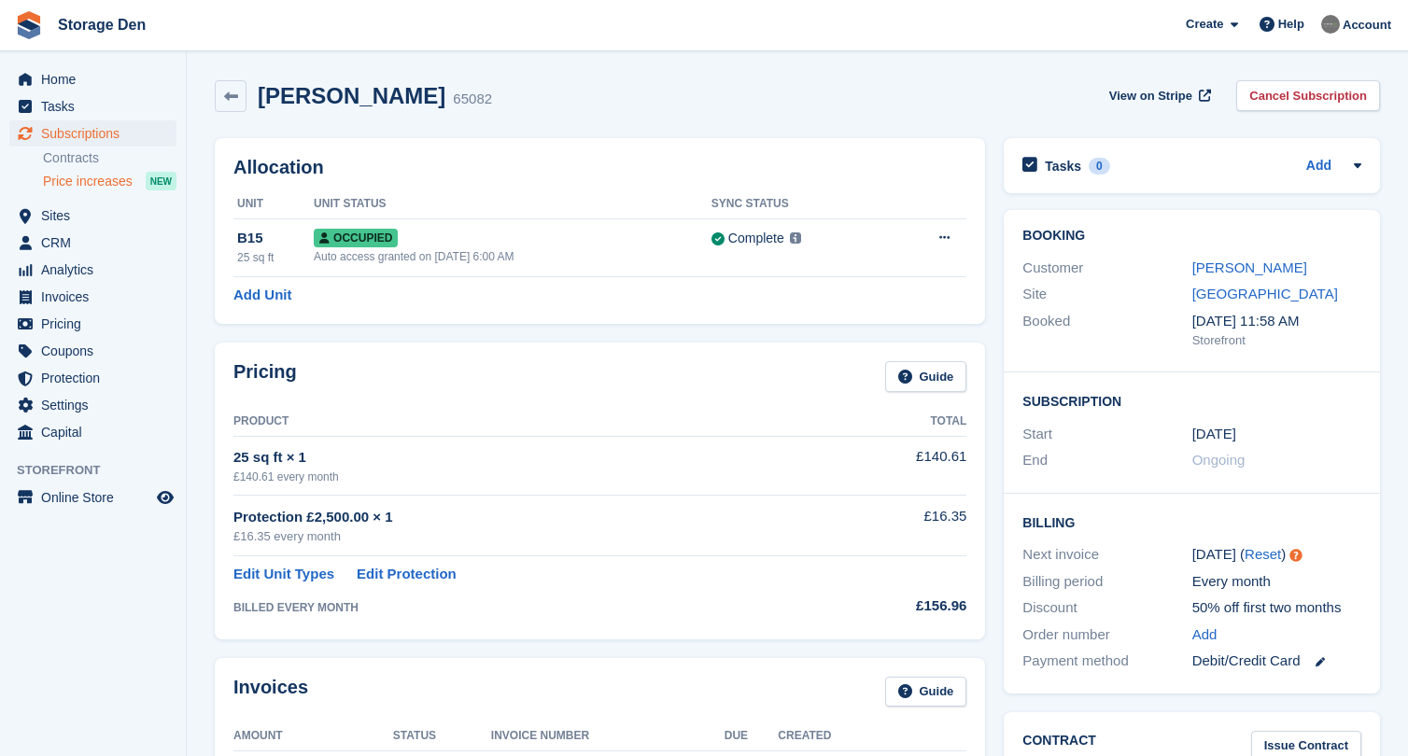
click at [88, 182] on span "Price increases" at bounding box center [88, 182] width 90 height 18
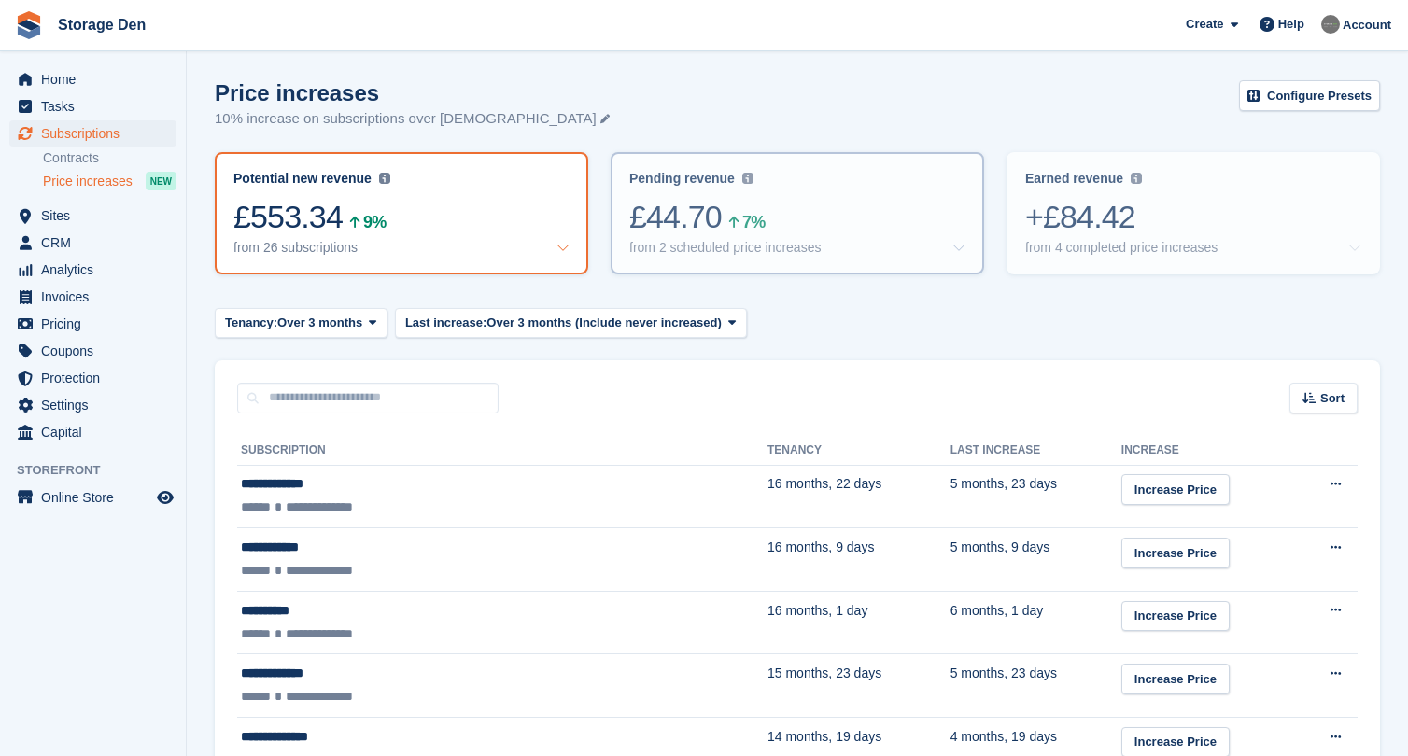
click at [796, 245] on div "from 2 scheduled price increases" at bounding box center [724, 248] width 191 height 16
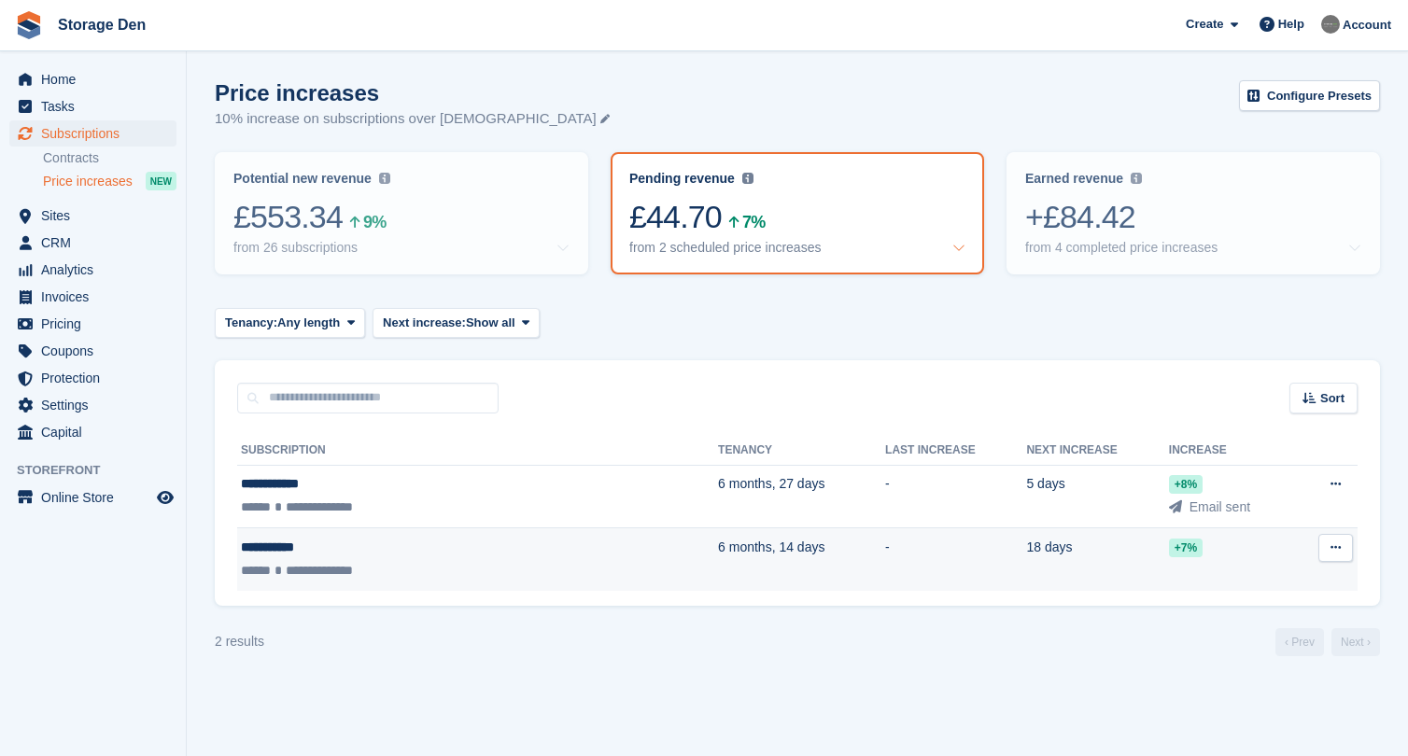
click at [431, 564] on div "**********" at bounding box center [392, 571] width 303 height 20
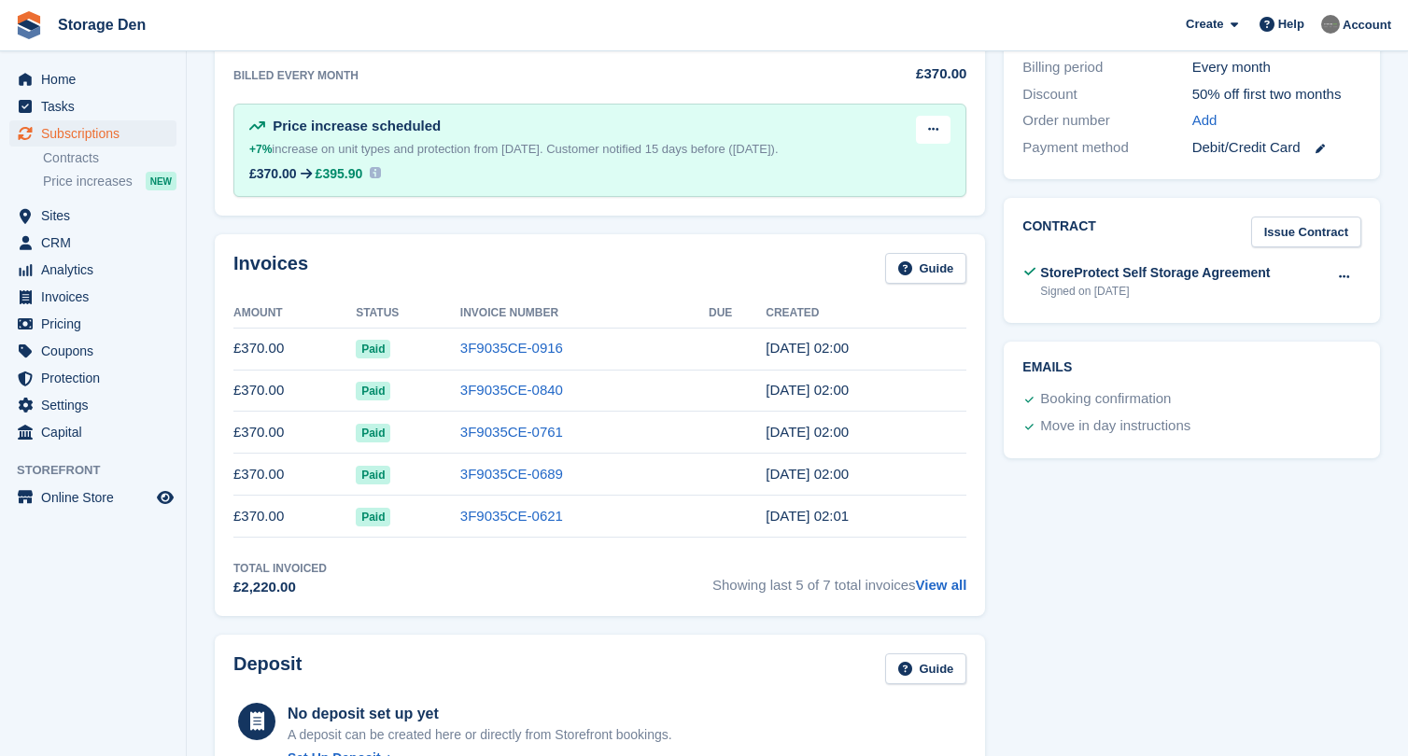
scroll to position [507, 0]
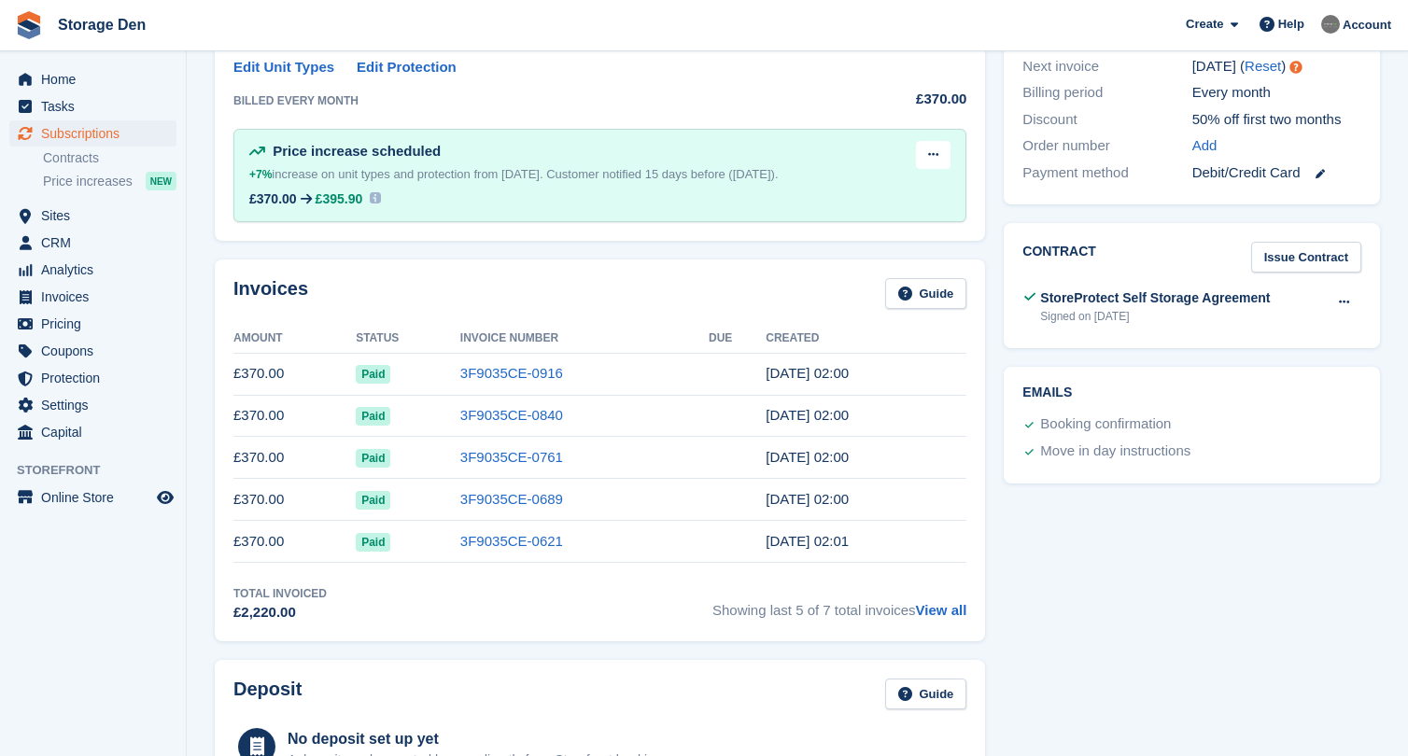
click at [958, 618] on span "Showing last 5 of 7 total invoices View all" at bounding box center [839, 604] width 254 height 38
click at [955, 610] on link "View all" at bounding box center [941, 610] width 51 height 16
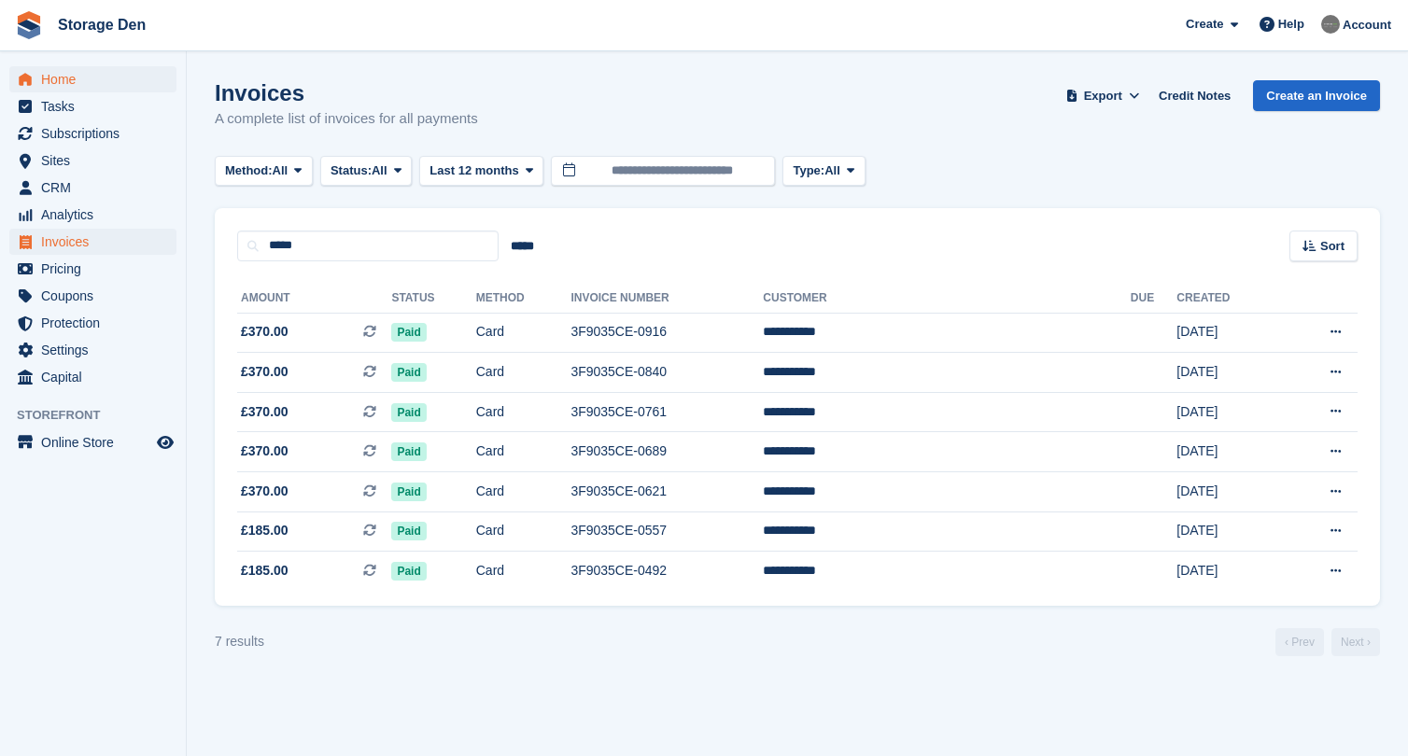
click at [101, 91] on span "Home" at bounding box center [97, 79] width 112 height 26
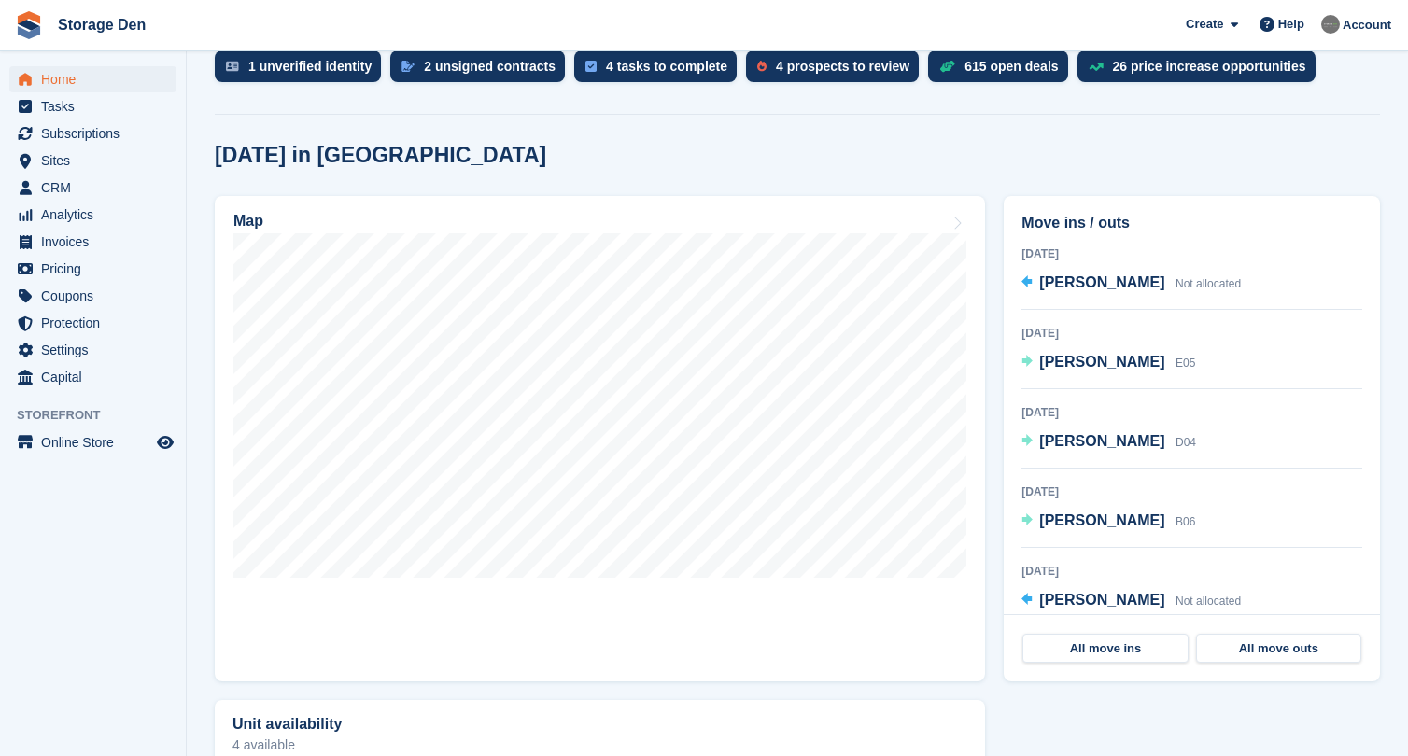
scroll to position [419, 0]
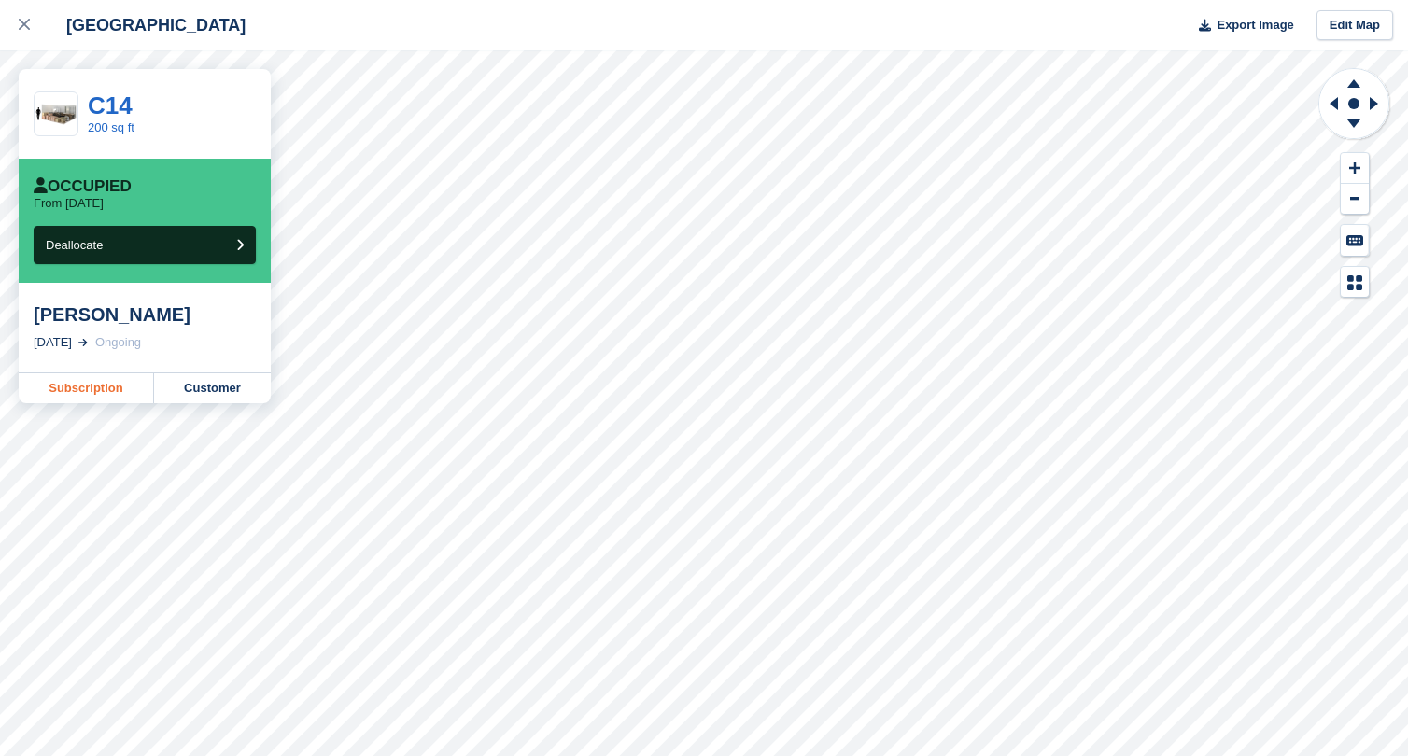
click at [88, 392] on link "Subscription" at bounding box center [86, 388] width 135 height 30
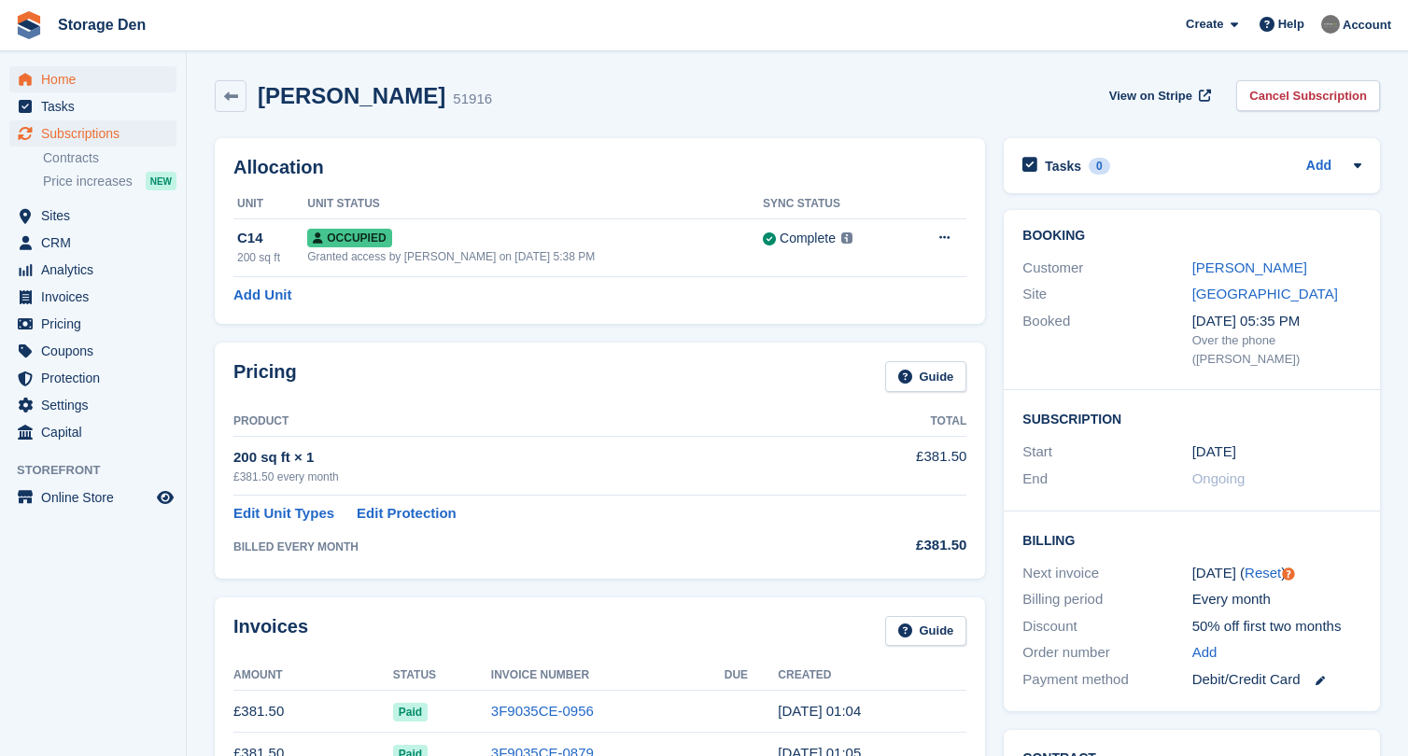
click at [114, 81] on span "Home" at bounding box center [97, 79] width 112 height 26
